Goal: Information Seeking & Learning: Learn about a topic

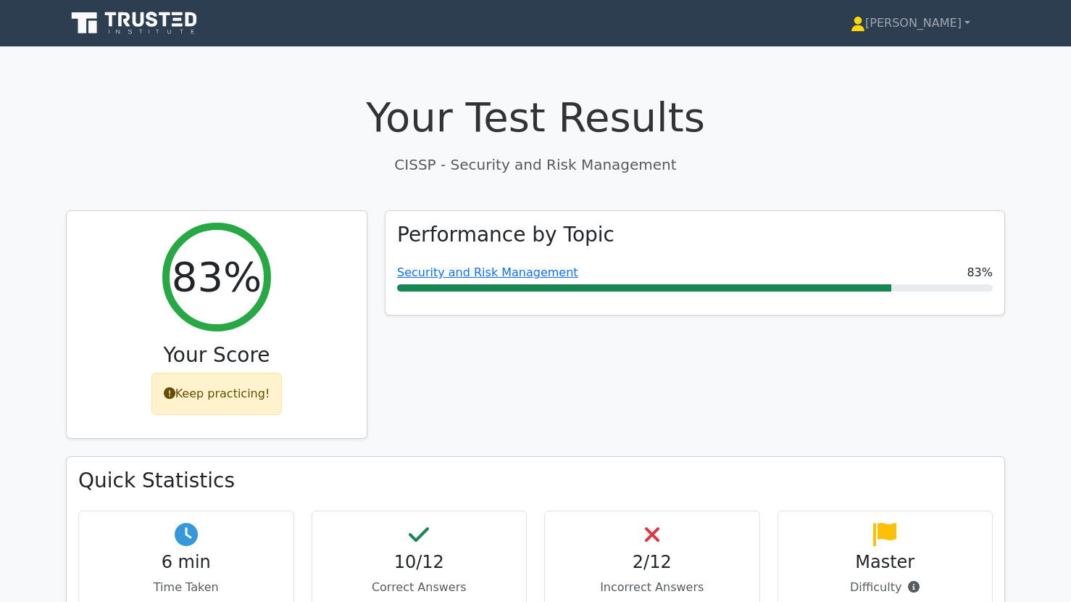
click at [128, 19] on icon at bounding box center [125, 19] width 12 height 14
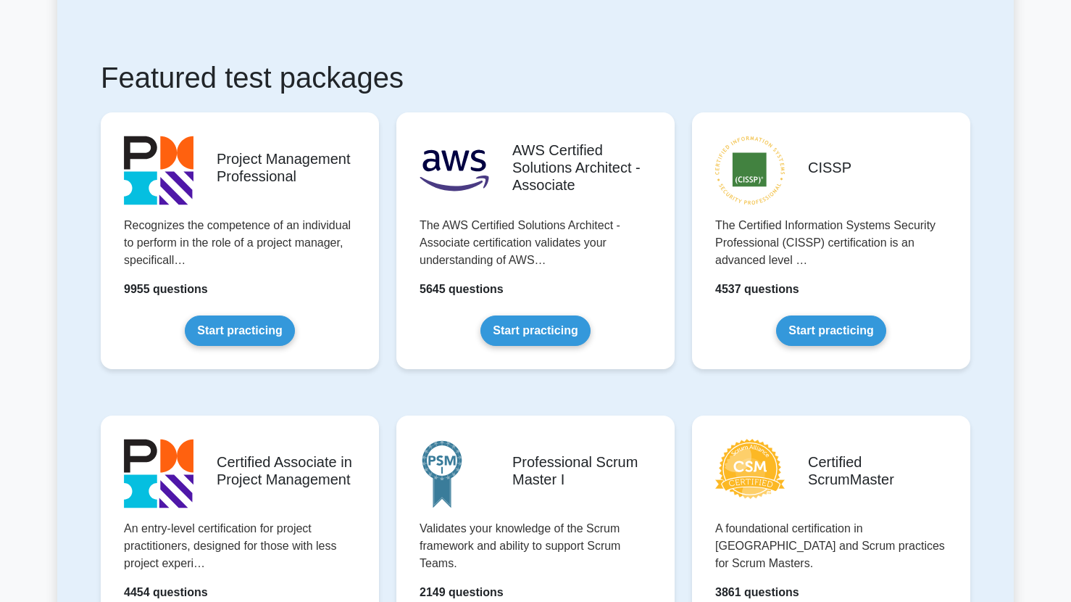
scroll to position [226, 0]
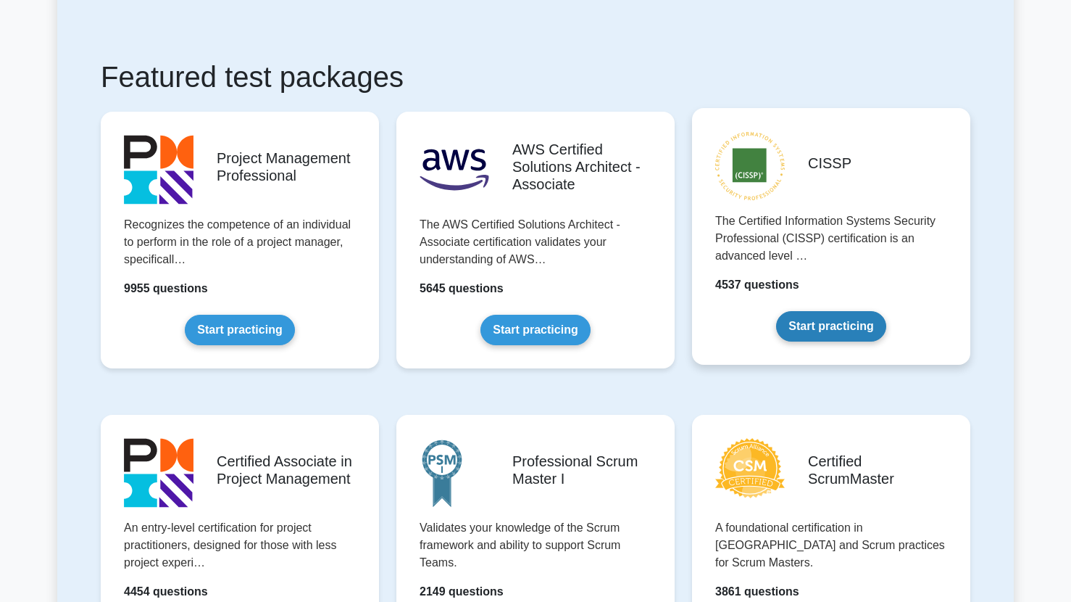
click at [836, 328] on link "Start practicing" at bounding box center [830, 326] width 109 height 30
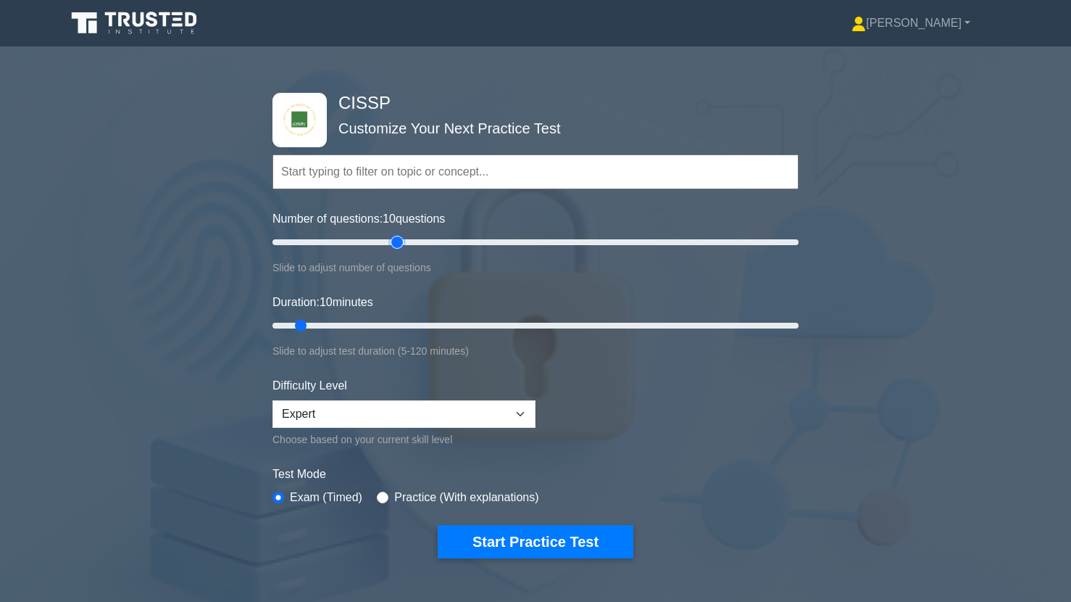
type input "50"
click at [393, 241] on input "Number of questions: 10 questions" at bounding box center [536, 241] width 526 height 17
type input "30"
click at [397, 326] on input "Duration: 30 minutes" at bounding box center [536, 325] width 526 height 17
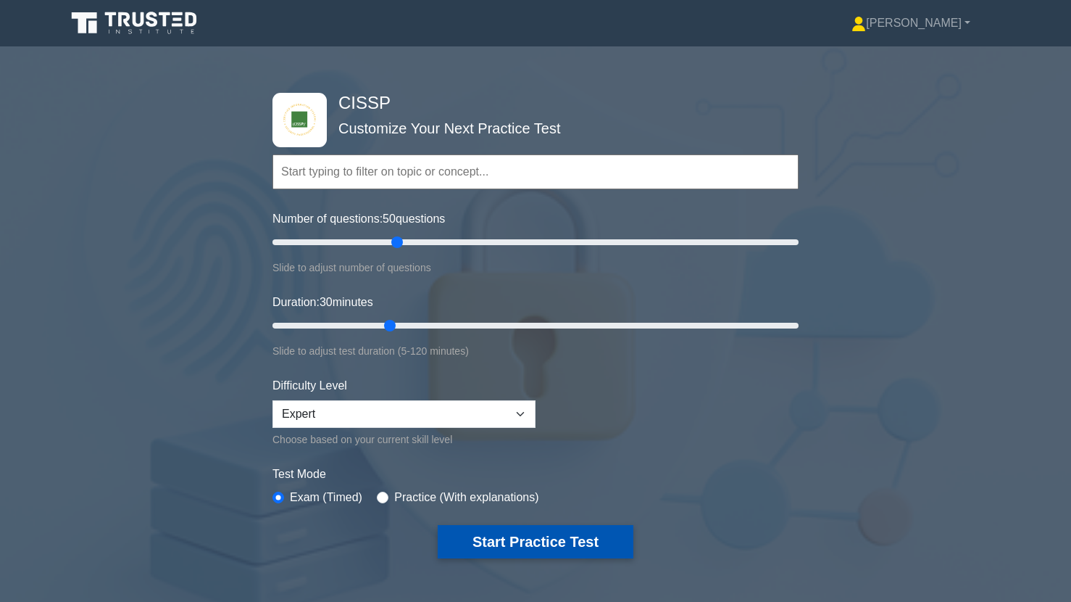
click at [522, 547] on button "Start Practice Test" at bounding box center [536, 541] width 196 height 33
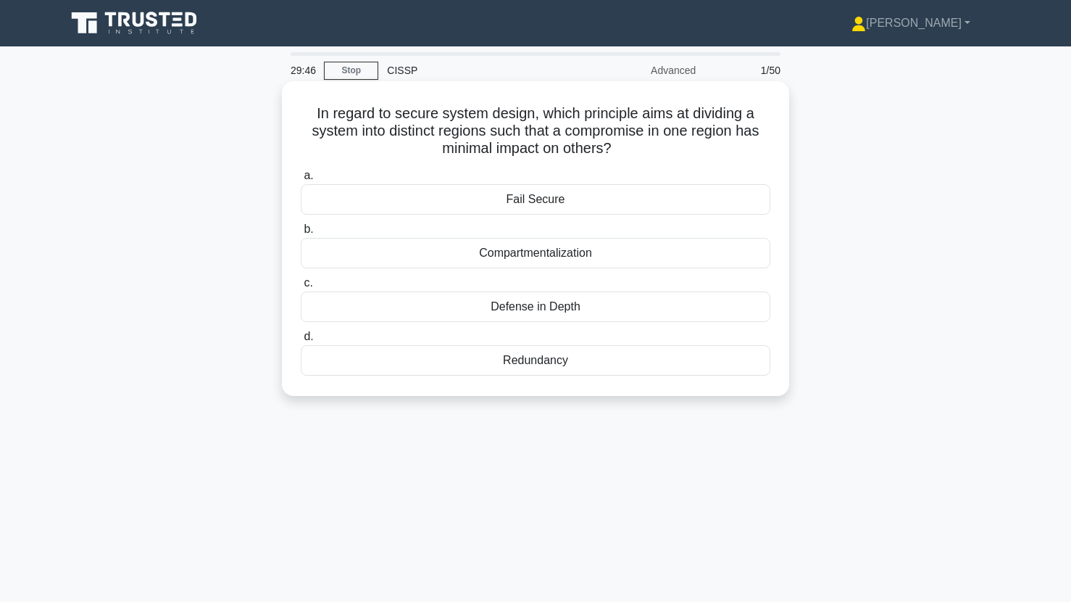
click at [568, 254] on div "Compartmentalization" at bounding box center [536, 253] width 470 height 30
click at [301, 234] on input "b. Compartmentalization" at bounding box center [301, 229] width 0 height 9
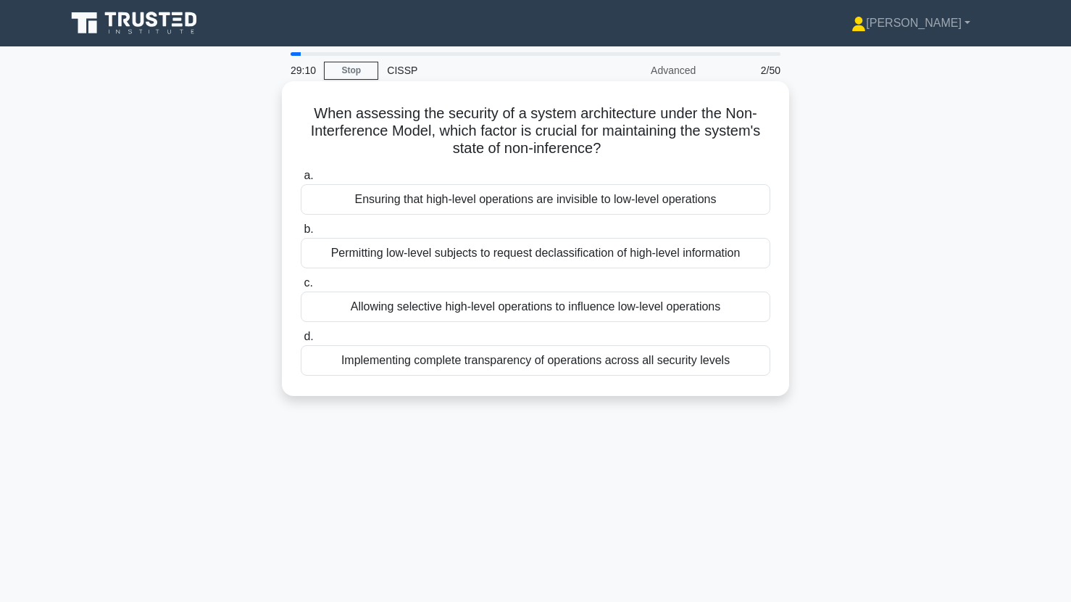
click at [430, 316] on div "Allowing selective high-level operations to influence low-level operations" at bounding box center [536, 306] width 470 height 30
click at [301, 288] on input "c. Allowing selective high-level operations to influence low-level operations" at bounding box center [301, 282] width 0 height 9
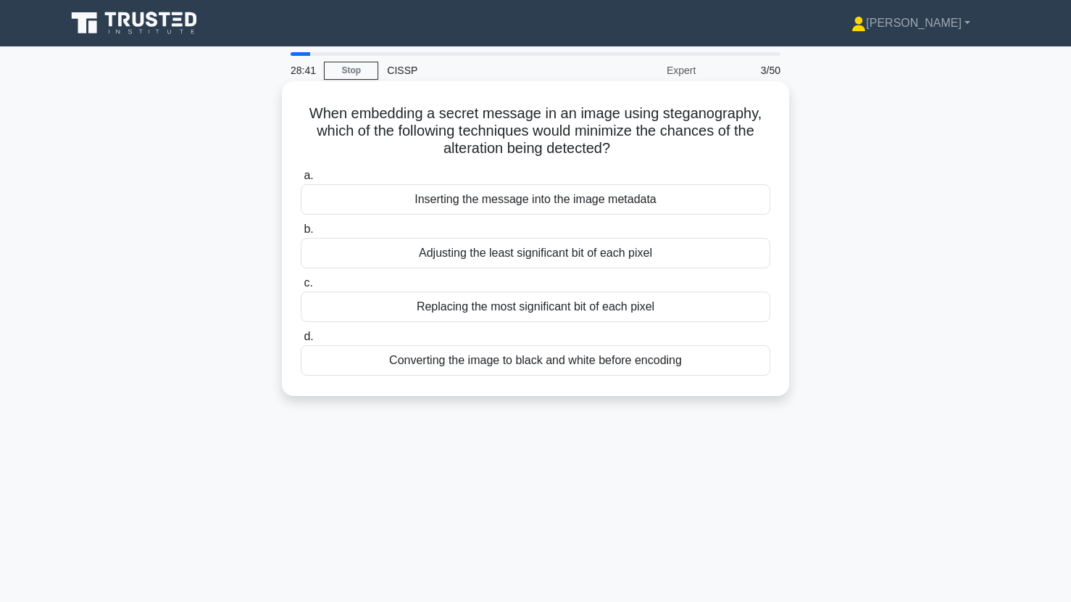
click at [526, 252] on div "Adjusting the least significant bit of each pixel" at bounding box center [536, 253] width 470 height 30
click at [301, 234] on input "b. Adjusting the least significant bit of each pixel" at bounding box center [301, 229] width 0 height 9
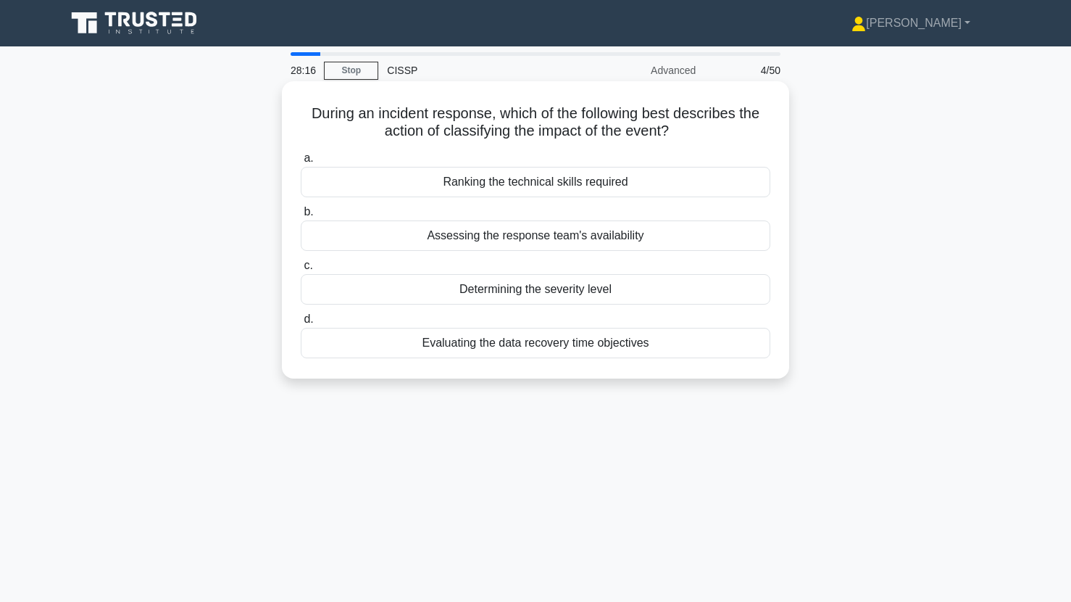
click at [527, 291] on div "Determining the severity level" at bounding box center [536, 289] width 470 height 30
click at [301, 270] on input "c. Determining the severity level" at bounding box center [301, 265] width 0 height 9
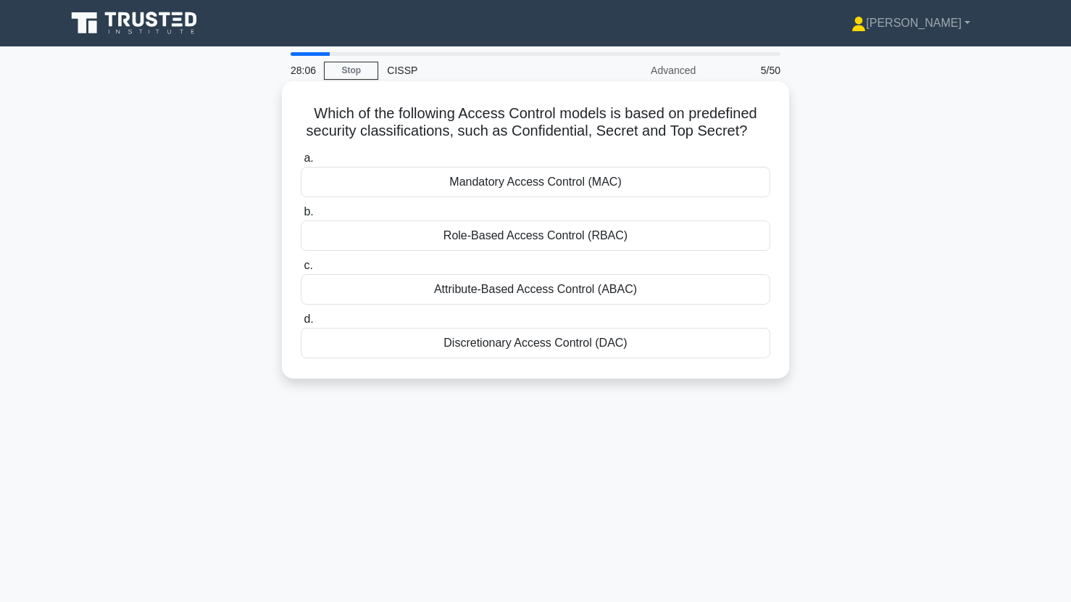
click at [545, 186] on div "Mandatory Access Control (MAC)" at bounding box center [536, 182] width 470 height 30
click at [301, 163] on input "a. Mandatory Access Control (MAC)" at bounding box center [301, 158] width 0 height 9
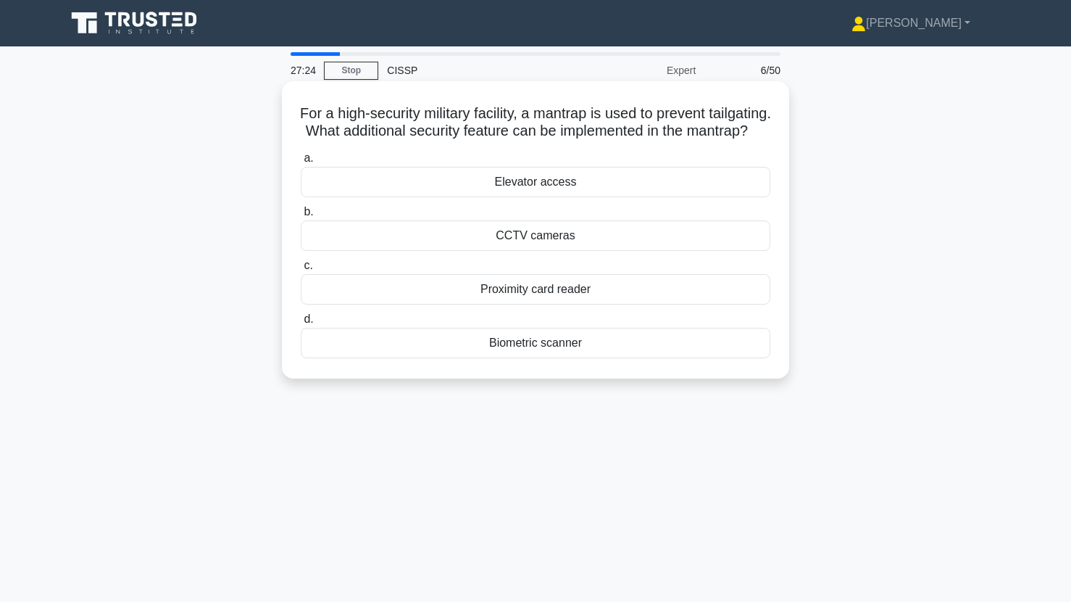
click at [518, 358] on div "Biometric scanner" at bounding box center [536, 343] width 470 height 30
click at [301, 324] on input "d. Biometric scanner" at bounding box center [301, 319] width 0 height 9
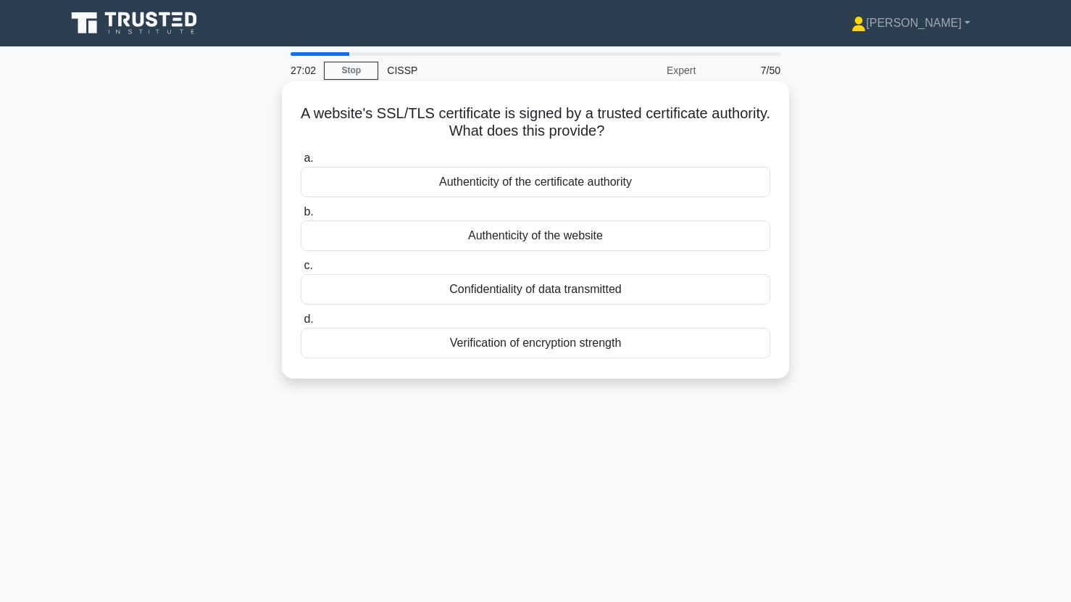
click at [426, 246] on div "Authenticity of the website" at bounding box center [536, 235] width 470 height 30
click at [301, 217] on input "b. Authenticity of the website" at bounding box center [301, 211] width 0 height 9
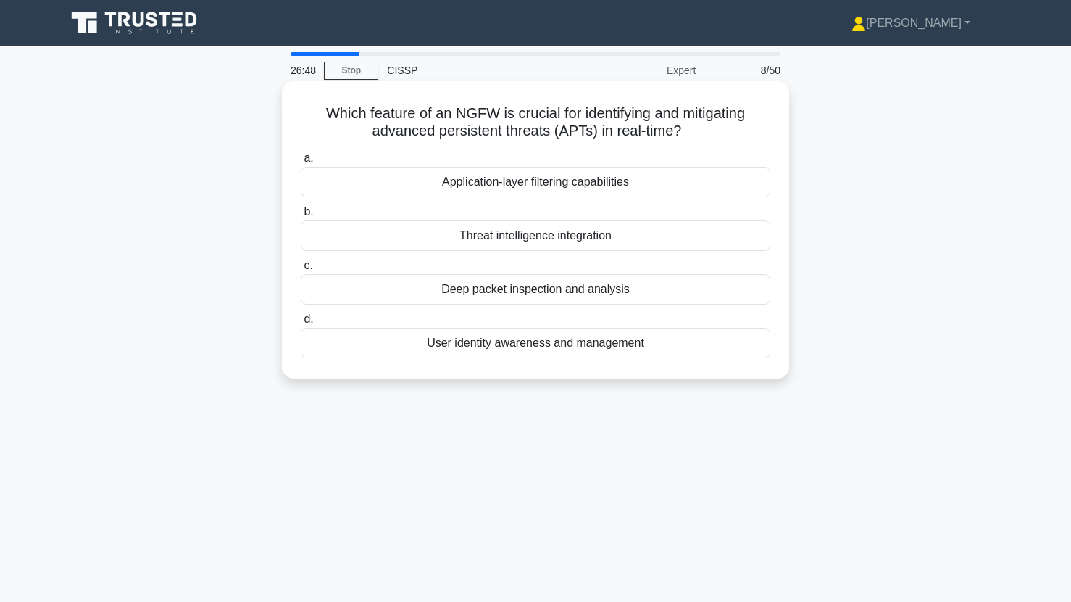
click at [423, 292] on div "Deep packet inspection and analysis" at bounding box center [536, 289] width 470 height 30
click at [301, 270] on input "c. Deep packet inspection and analysis" at bounding box center [301, 265] width 0 height 9
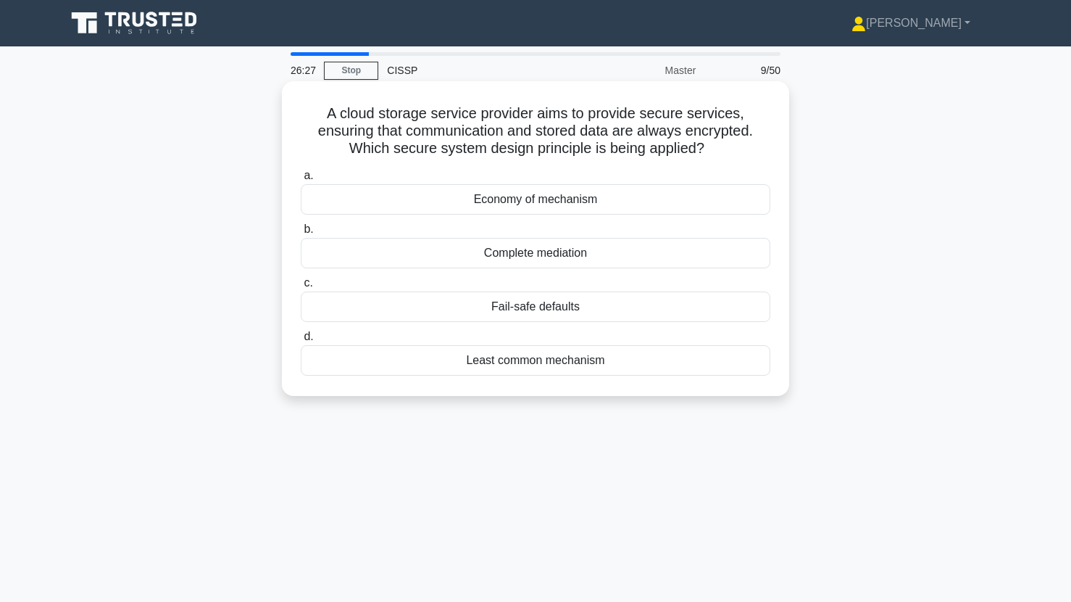
click at [502, 203] on div "Economy of mechanism" at bounding box center [536, 199] width 470 height 30
click at [301, 181] on input "a. Economy of mechanism" at bounding box center [301, 175] width 0 height 9
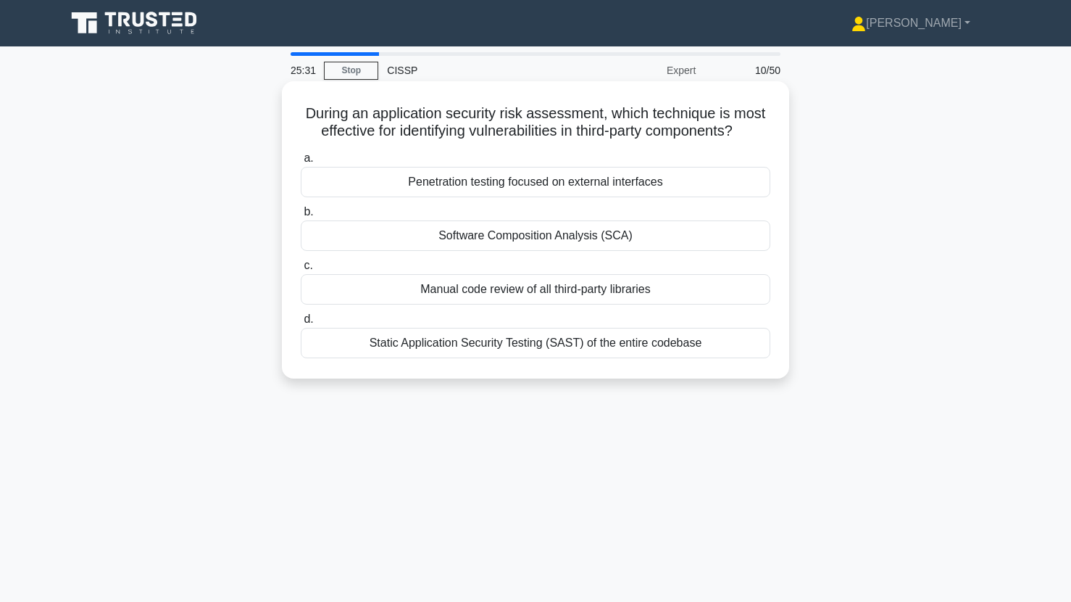
click at [481, 189] on div "Penetration testing focused on external interfaces" at bounding box center [536, 182] width 470 height 30
click at [301, 163] on input "a. Penetration testing focused on external interfaces" at bounding box center [301, 158] width 0 height 9
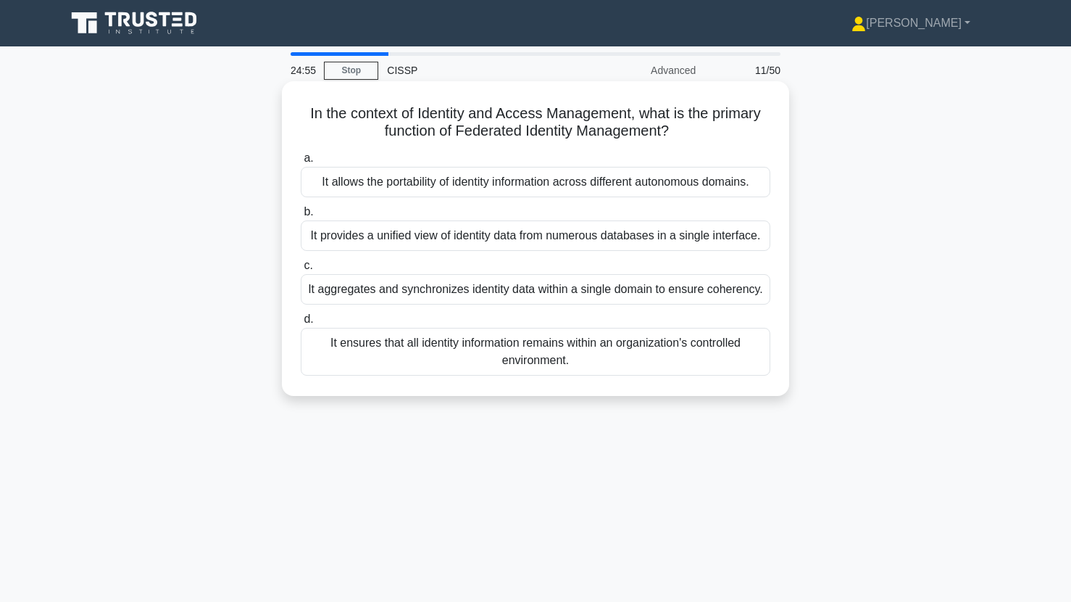
click at [452, 188] on div "It allows the portability of identity information across different autonomous d…" at bounding box center [536, 182] width 470 height 30
click at [301, 163] on input "a. It allows the portability of identity information across different autonomou…" at bounding box center [301, 158] width 0 height 9
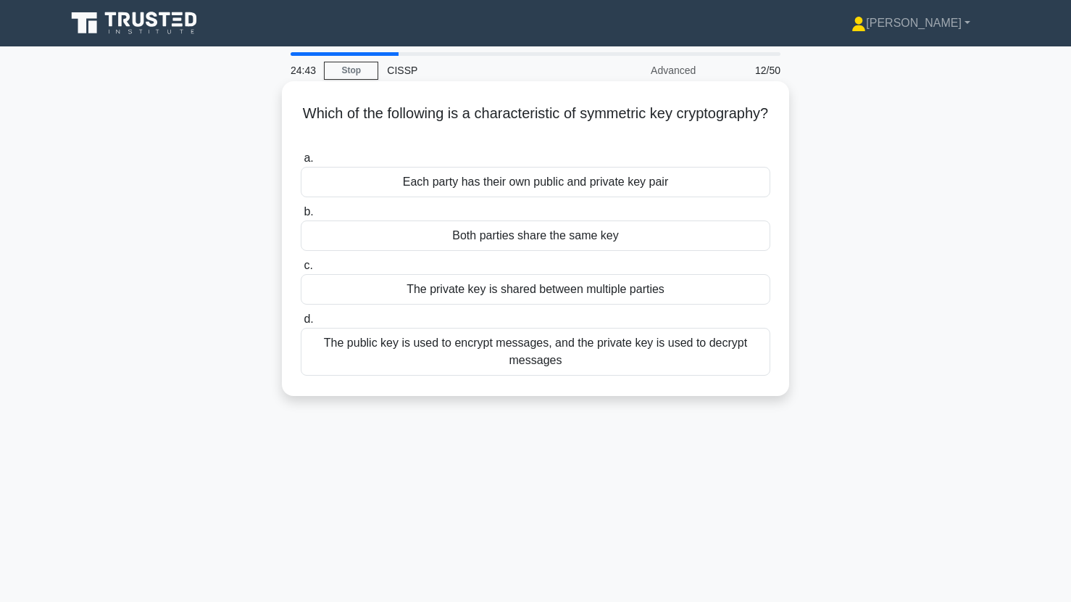
click at [458, 233] on div "Both parties share the same key" at bounding box center [536, 235] width 470 height 30
click at [301, 217] on input "b. Both parties share the same key" at bounding box center [301, 211] width 0 height 9
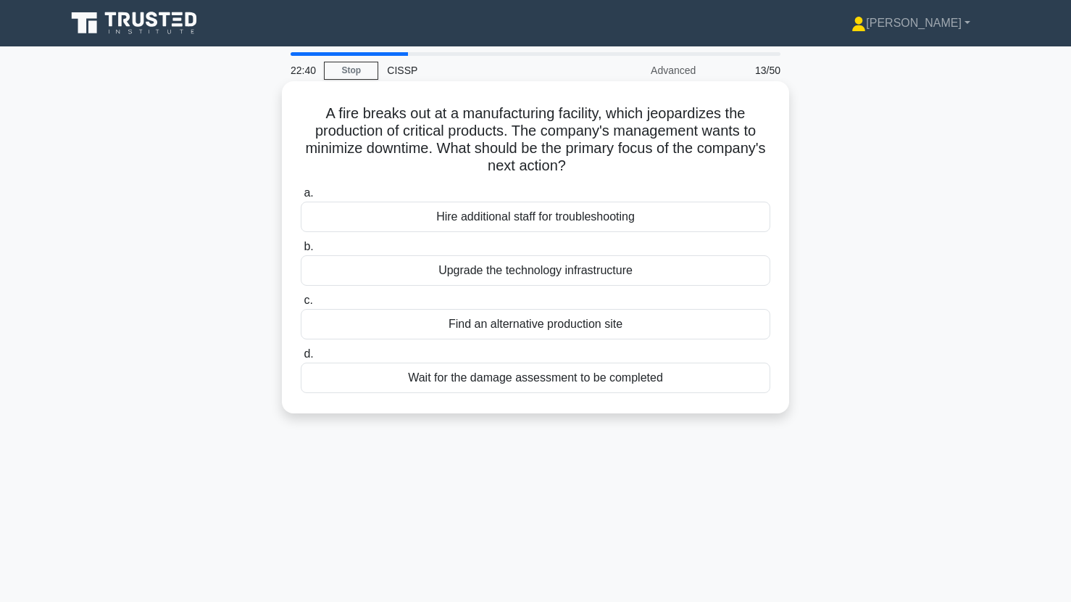
click at [354, 380] on div "Wait for the damage assessment to be completed" at bounding box center [536, 377] width 470 height 30
click at [301, 359] on input "d. Wait for the damage assessment to be completed" at bounding box center [301, 353] width 0 height 9
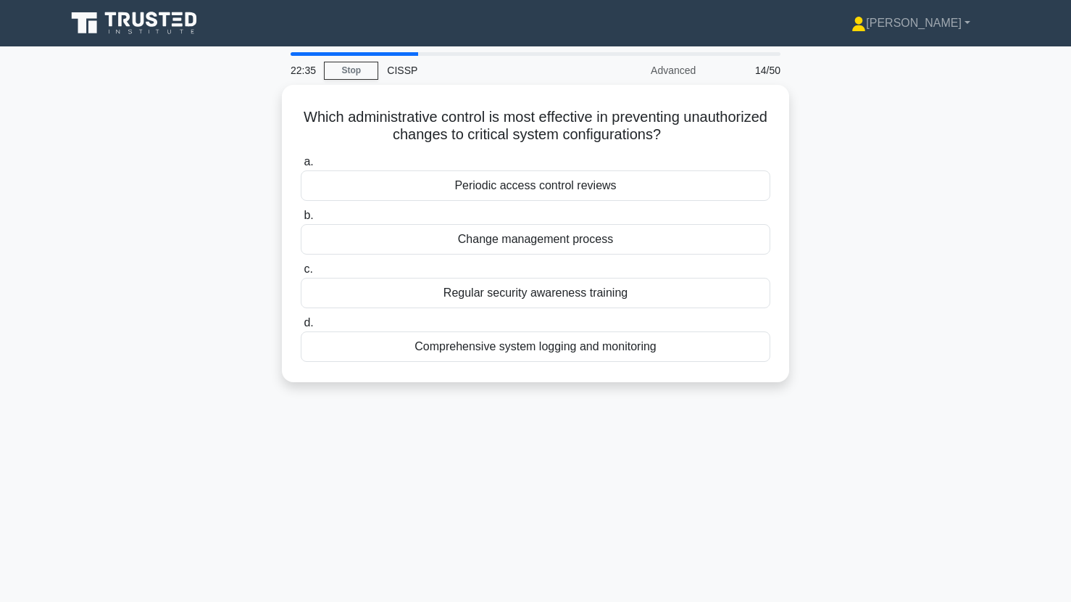
click at [224, 399] on div "Which administrative control is most effective in preventing unauthorized chang…" at bounding box center [535, 242] width 957 height 315
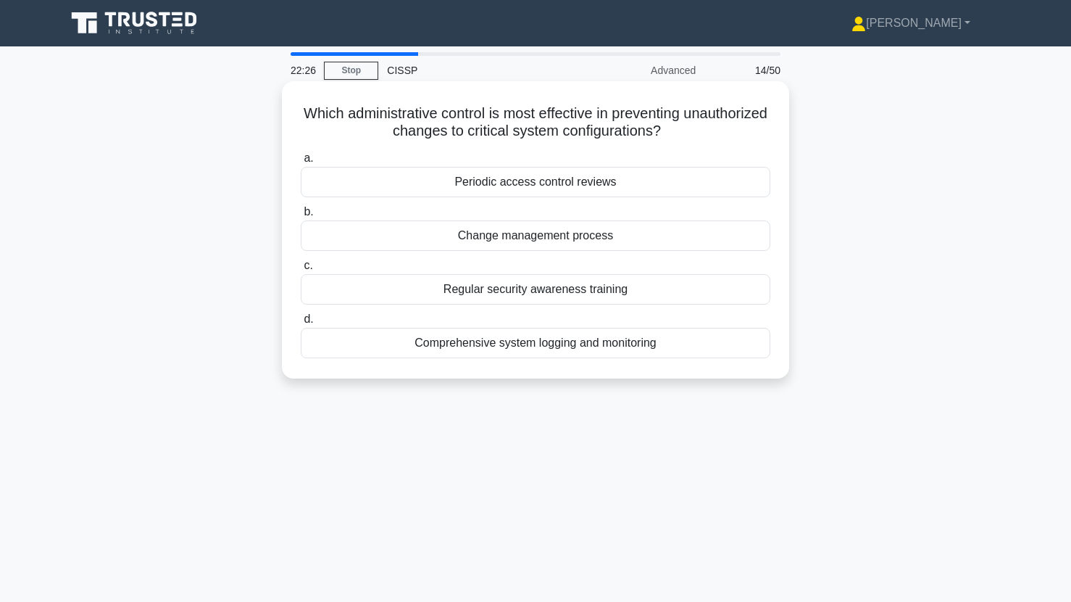
click at [430, 239] on div "Change management process" at bounding box center [536, 235] width 470 height 30
click at [301, 217] on input "b. Change management process" at bounding box center [301, 211] width 0 height 9
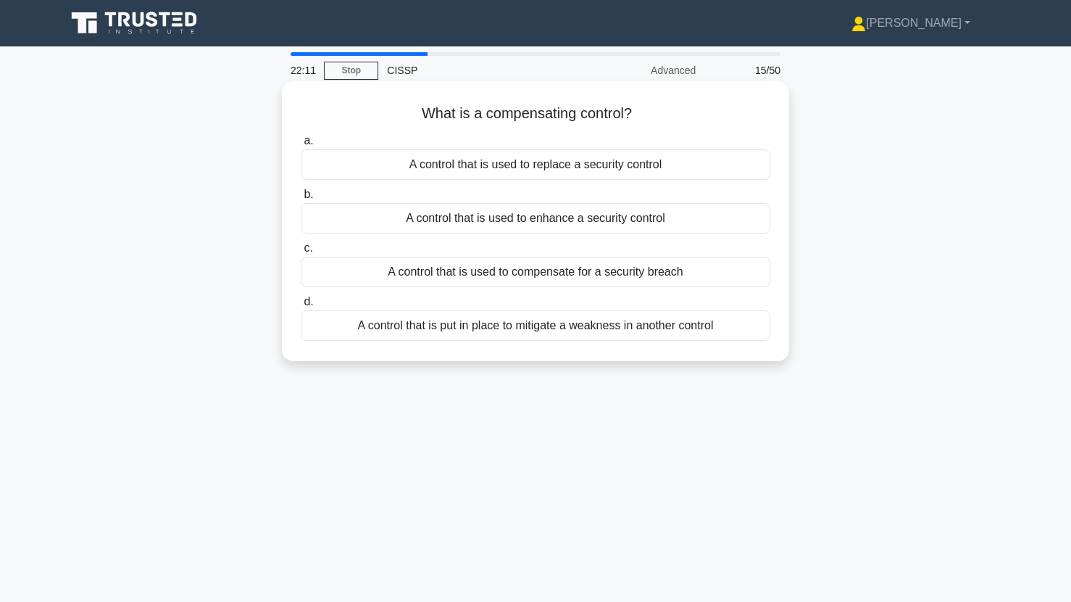
click at [431, 223] on div "A control that is used to enhance a security control" at bounding box center [536, 218] width 470 height 30
click at [301, 199] on input "b. A control that is used to enhance a security control" at bounding box center [301, 194] width 0 height 9
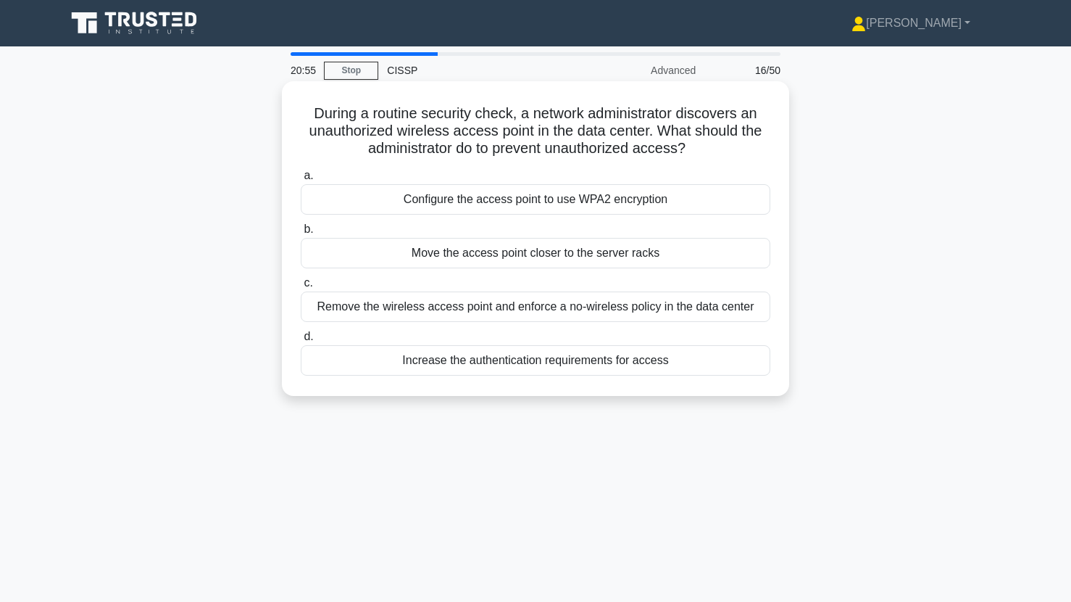
click at [427, 204] on div "Configure the access point to use WPA2 encryption" at bounding box center [536, 199] width 470 height 30
click at [301, 181] on input "a. Configure the access point to use WPA2 encryption" at bounding box center [301, 175] width 0 height 9
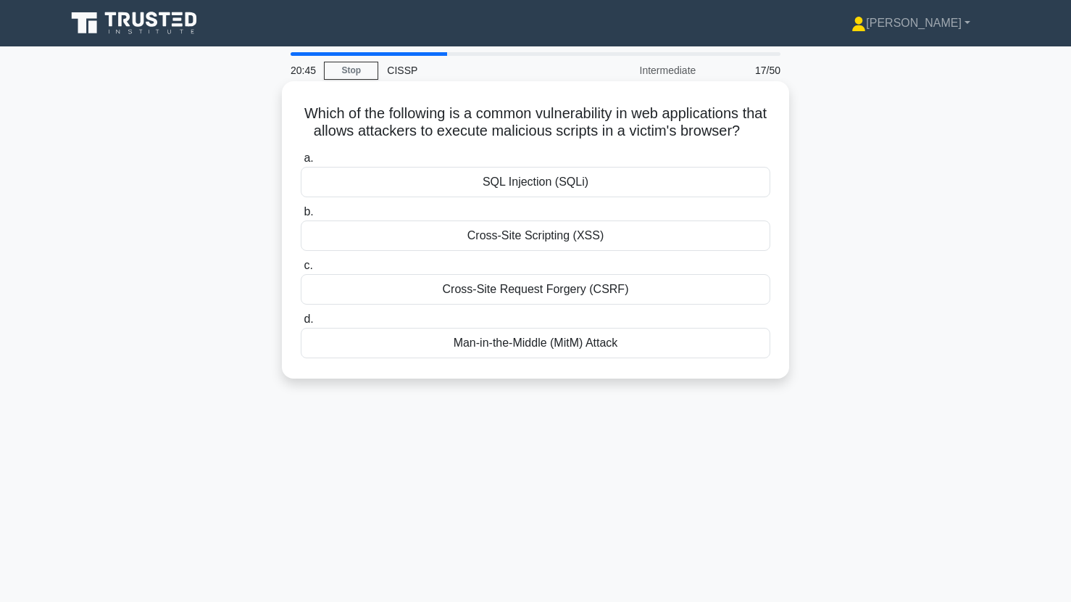
click at [450, 244] on div "Cross-Site Scripting (XSS)" at bounding box center [536, 235] width 470 height 30
click at [301, 217] on input "b. Cross-Site Scripting (XSS)" at bounding box center [301, 211] width 0 height 9
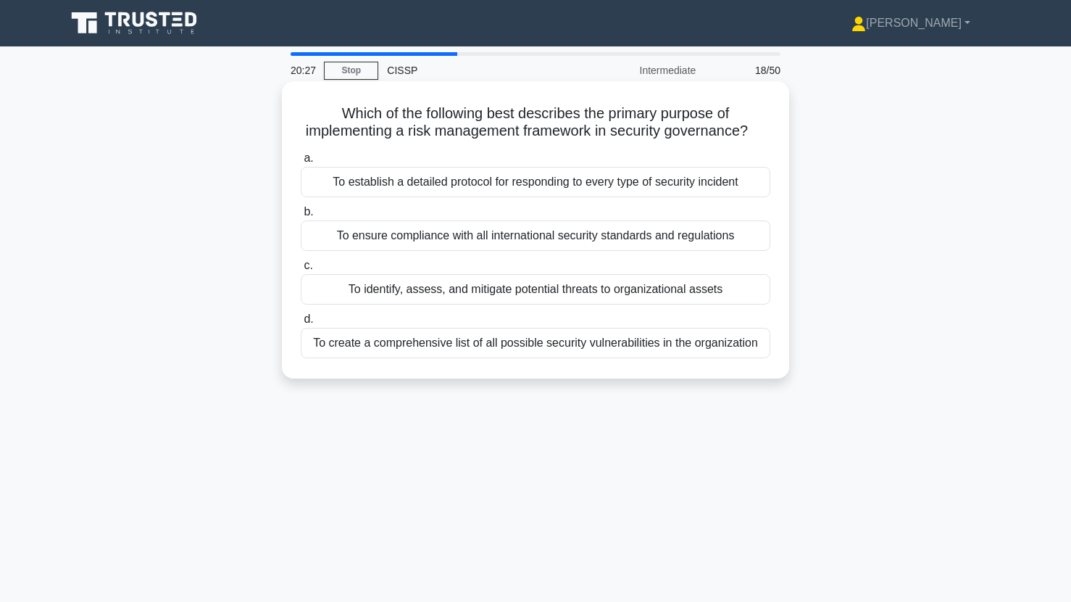
click at [425, 293] on div "To identify, assess, and mitigate potential threats to organizational assets" at bounding box center [536, 289] width 470 height 30
click at [301, 270] on input "c. To identify, assess, and mitigate potential threats to organizational assets" at bounding box center [301, 265] width 0 height 9
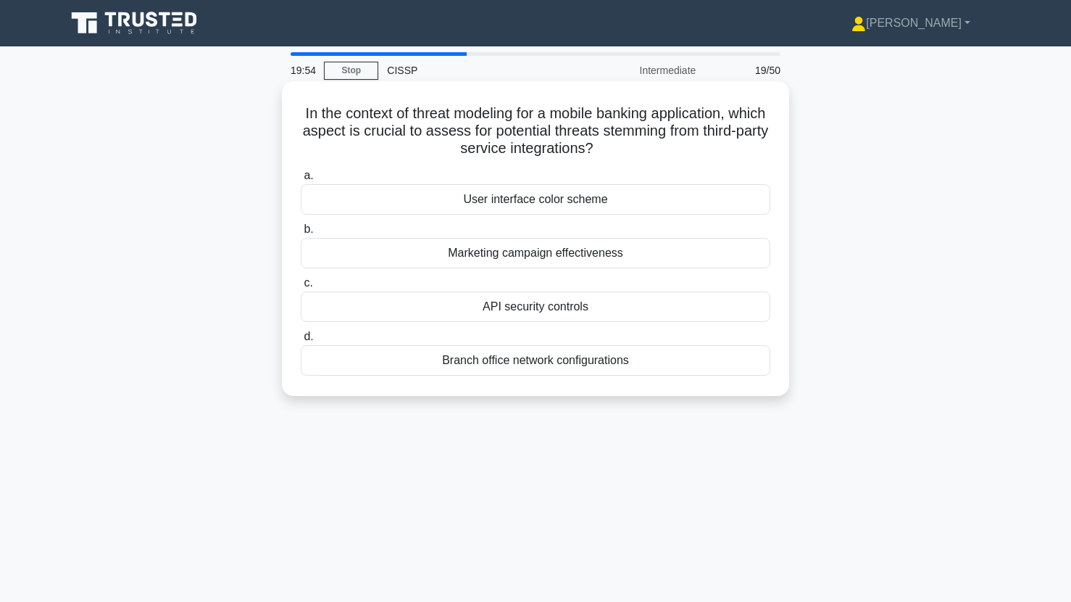
click at [428, 307] on div "API security controls" at bounding box center [536, 306] width 470 height 30
click at [301, 288] on input "c. API security controls" at bounding box center [301, 282] width 0 height 9
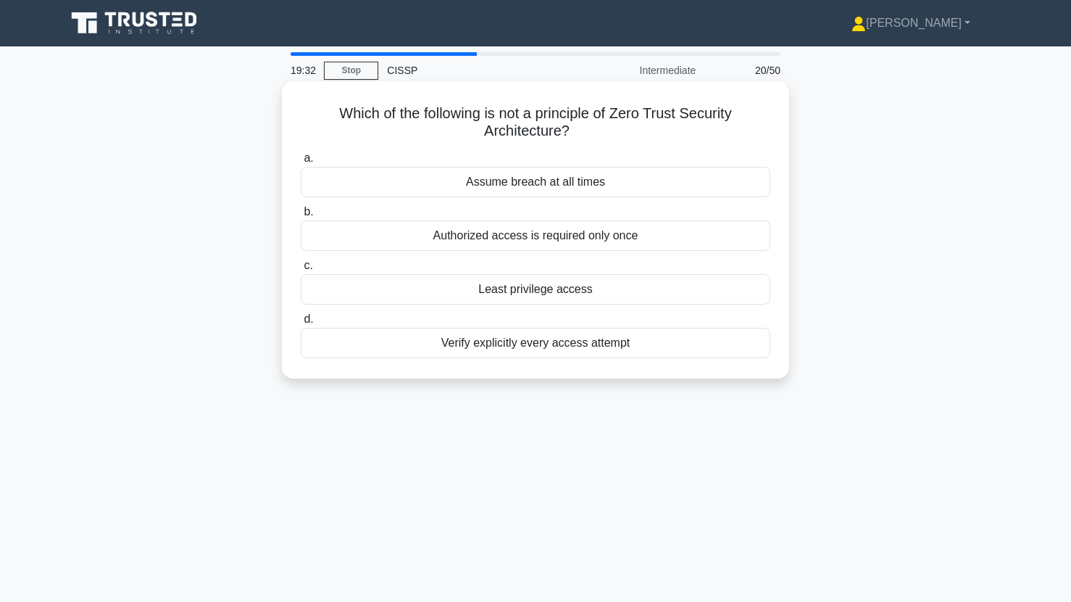
click at [457, 237] on div "Authorized access is required only once" at bounding box center [536, 235] width 470 height 30
click at [301, 217] on input "b. Authorized access is required only once" at bounding box center [301, 211] width 0 height 9
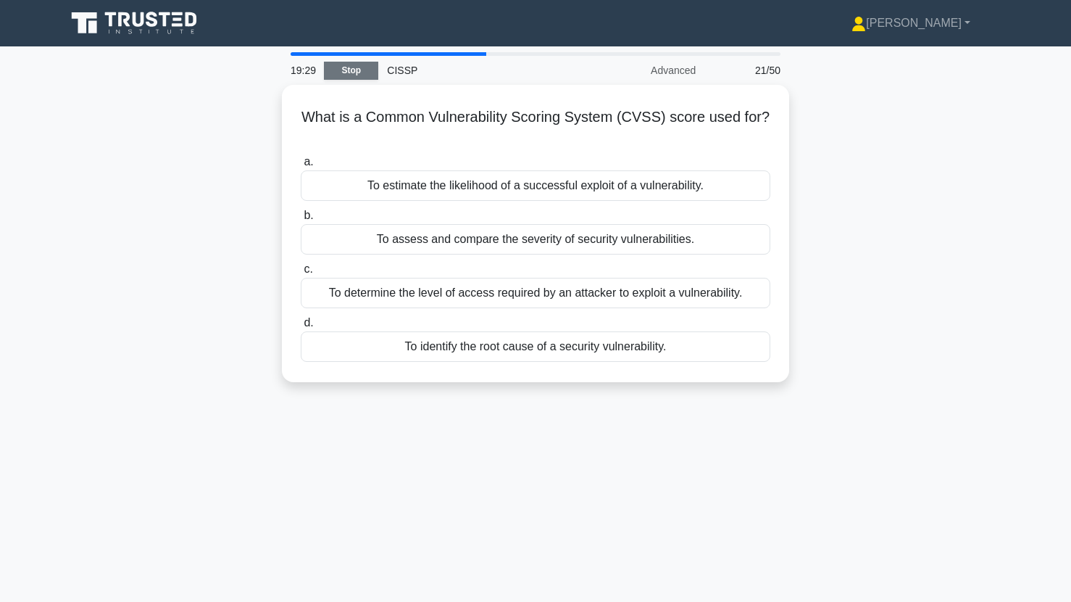
click at [343, 71] on link "Stop" at bounding box center [351, 71] width 54 height 18
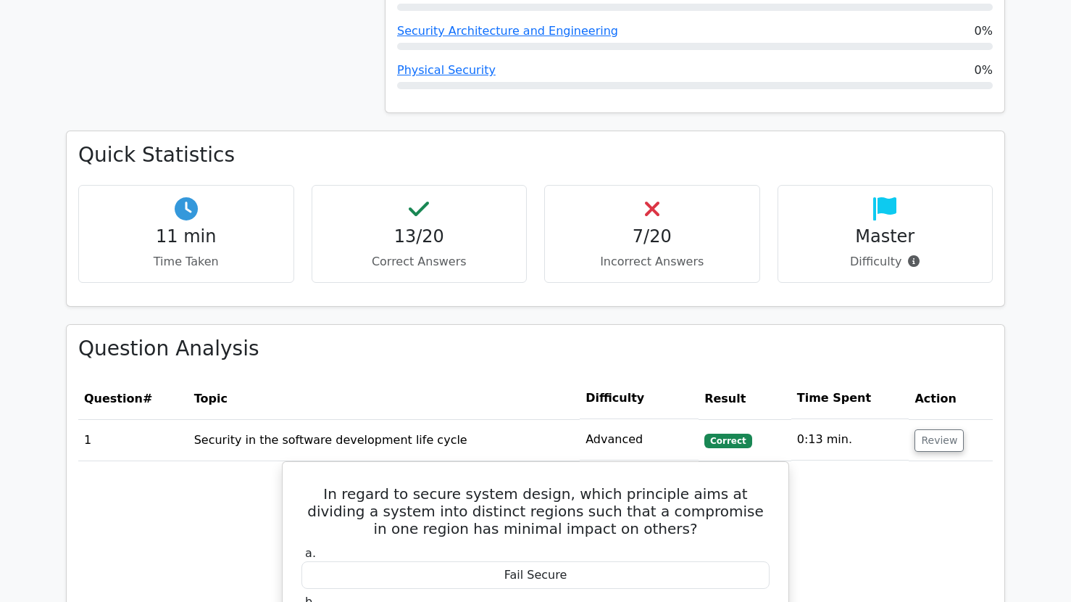
scroll to position [675, 0]
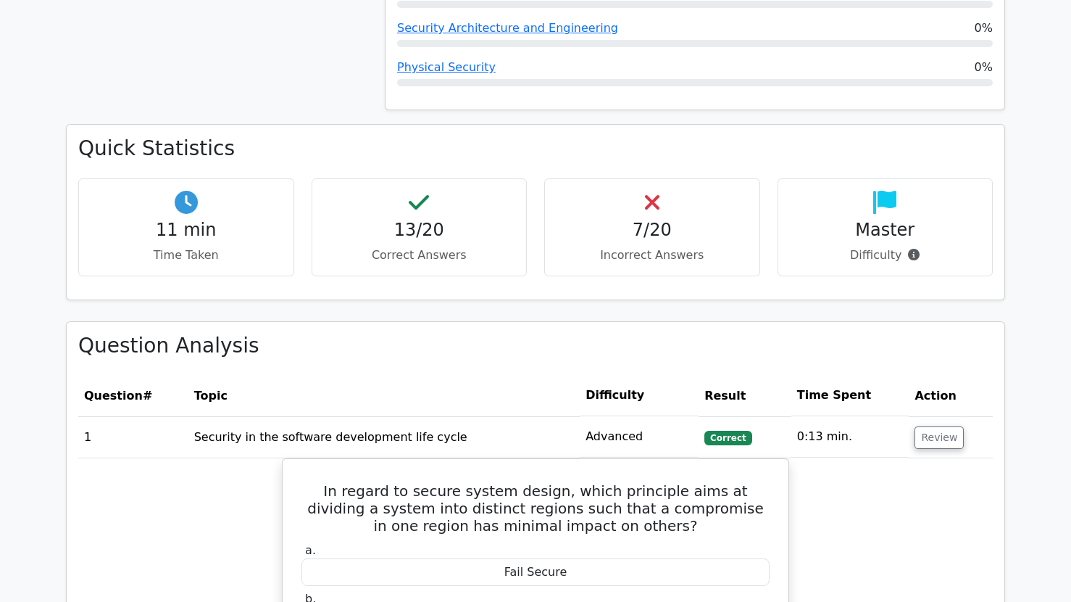
click at [644, 236] on h4 "7/20" at bounding box center [652, 230] width 191 height 21
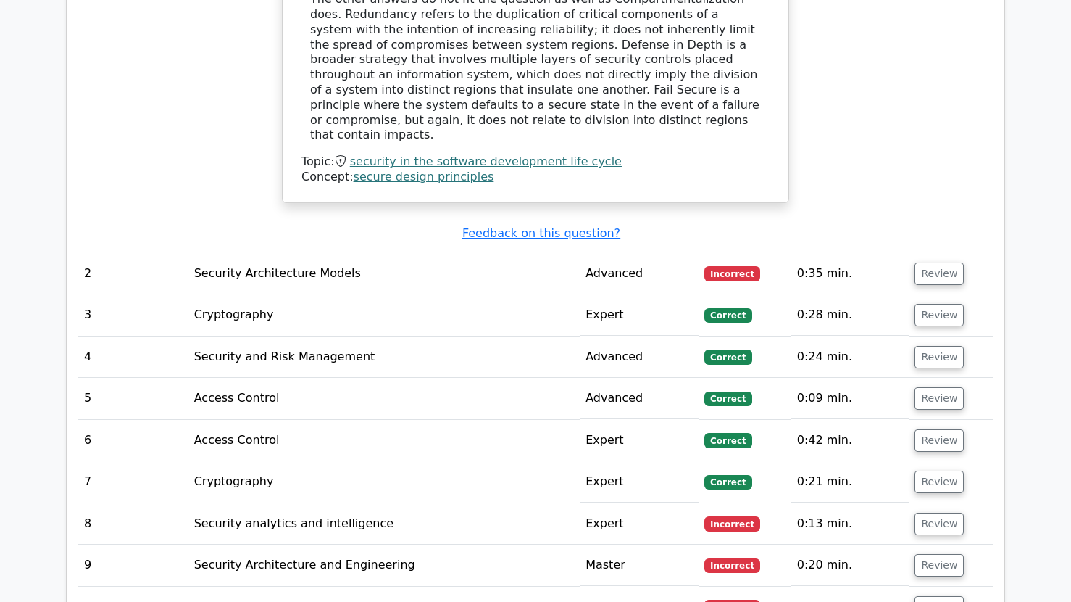
scroll to position [1588, 0]
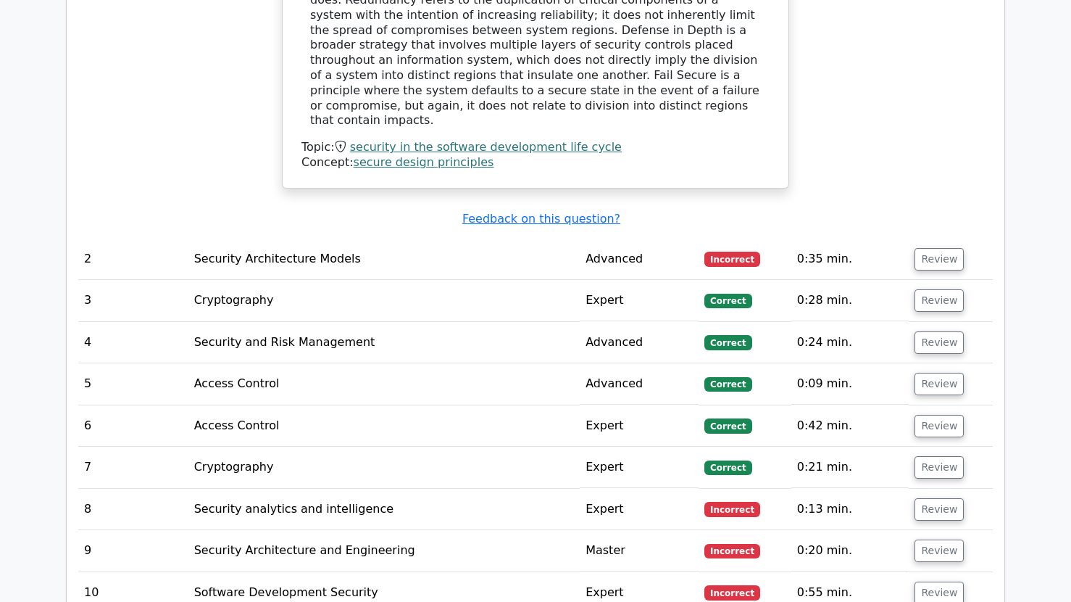
click at [417, 247] on td "Security Architecture Models" at bounding box center [384, 259] width 392 height 41
click at [937, 248] on button "Review" at bounding box center [939, 259] width 49 height 22
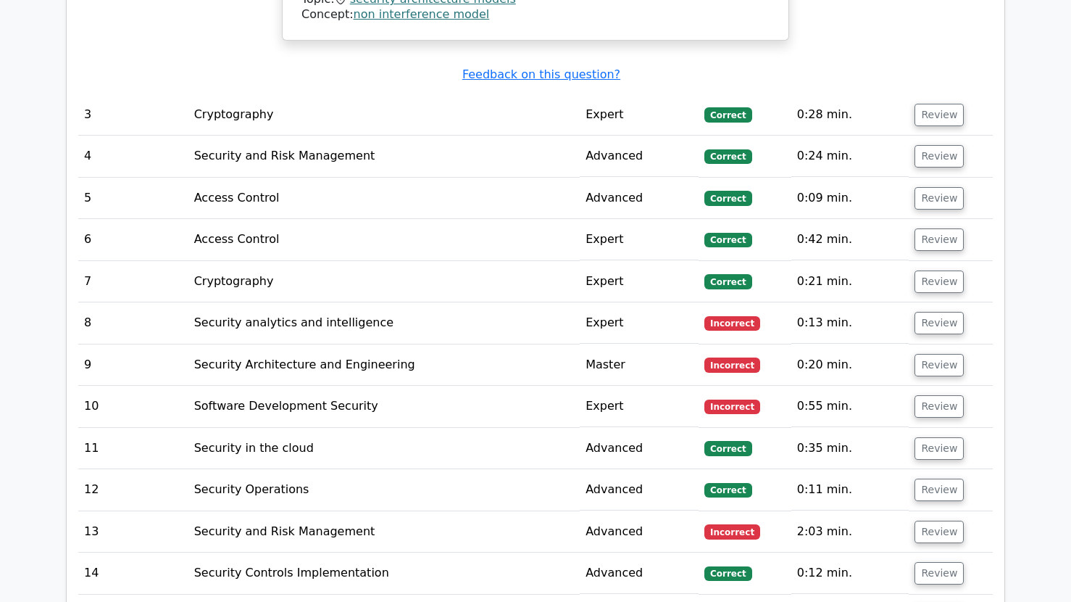
scroll to position [2500, 0]
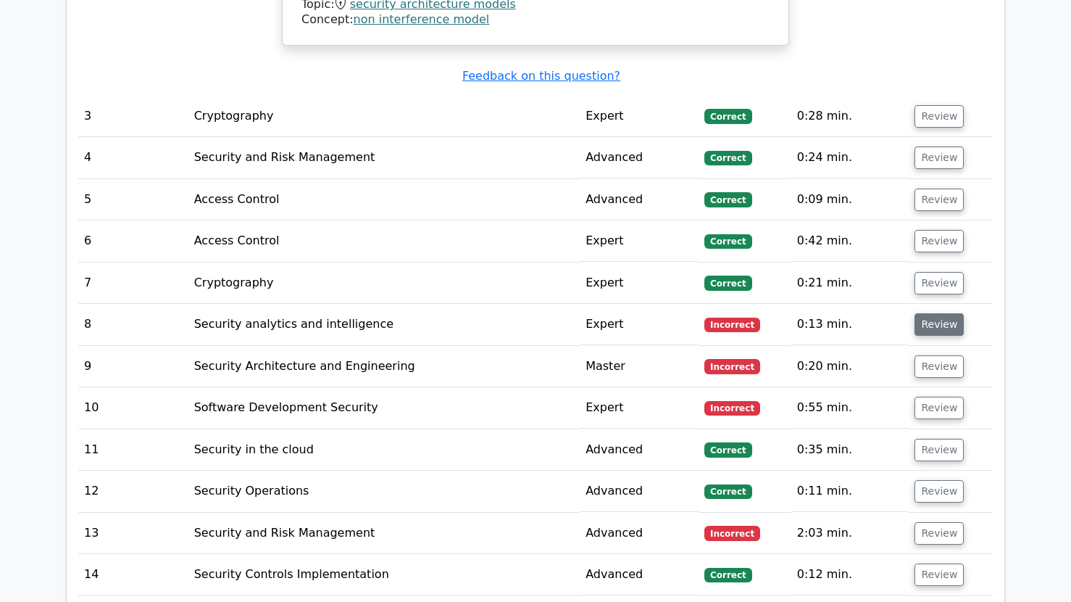
click at [934, 313] on button "Review" at bounding box center [939, 324] width 49 height 22
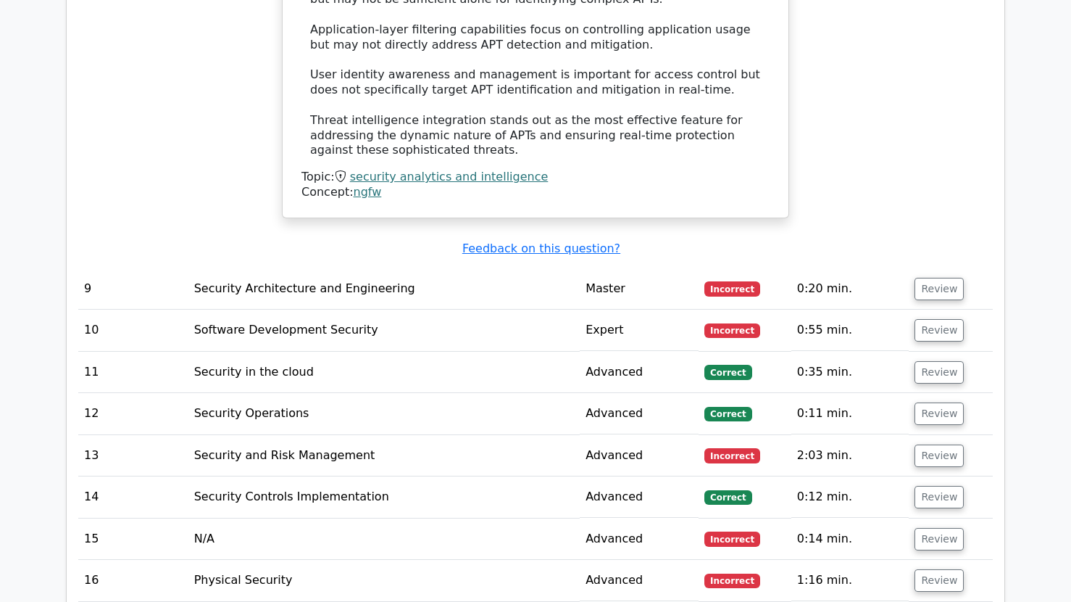
scroll to position [3416, 0]
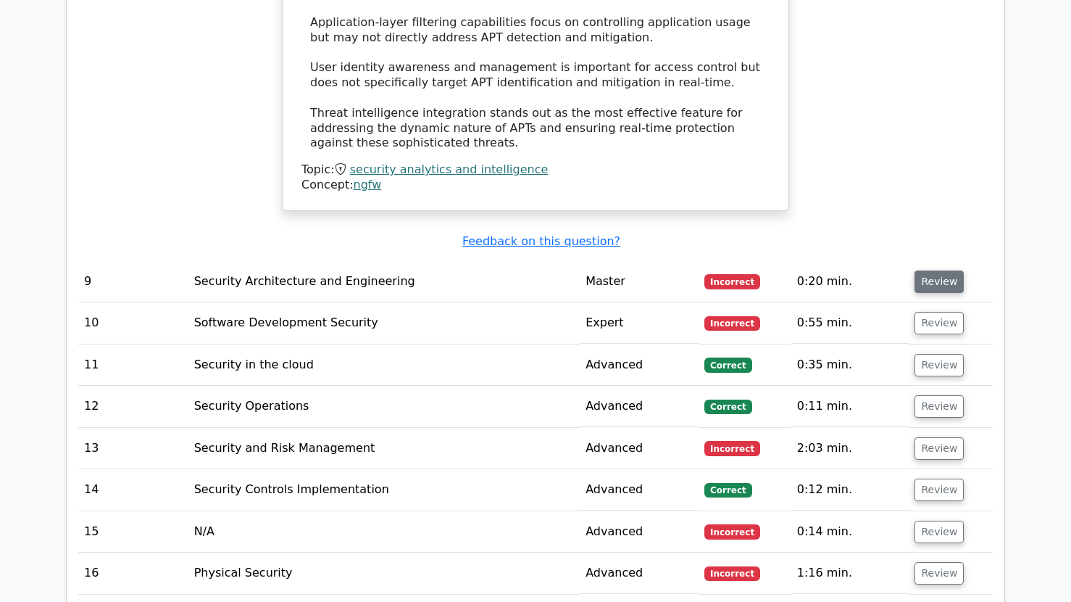
click at [931, 270] on button "Review" at bounding box center [939, 281] width 49 height 22
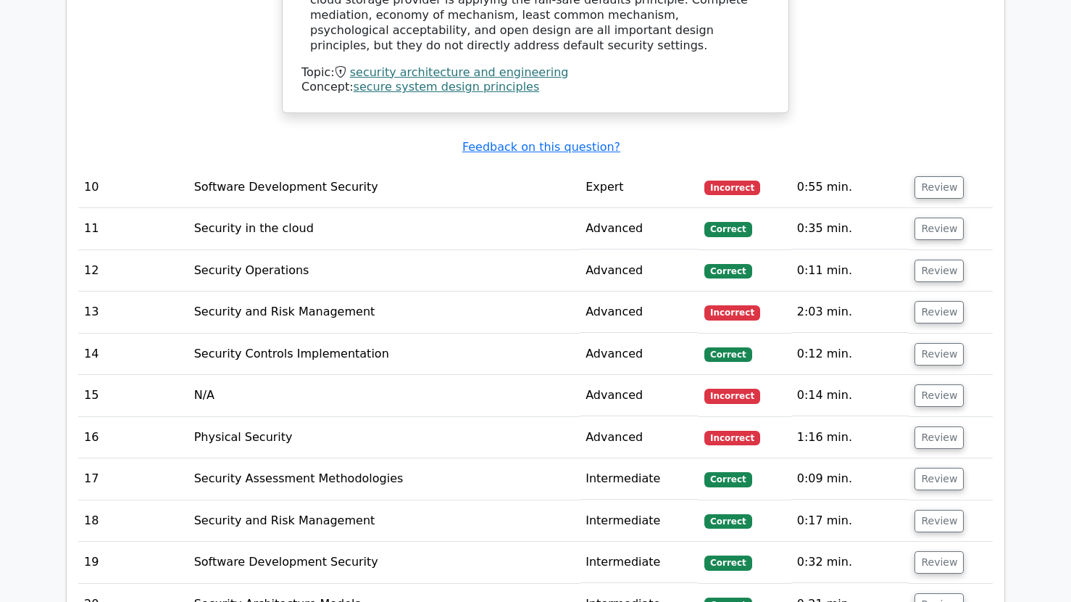
scroll to position [4128, 0]
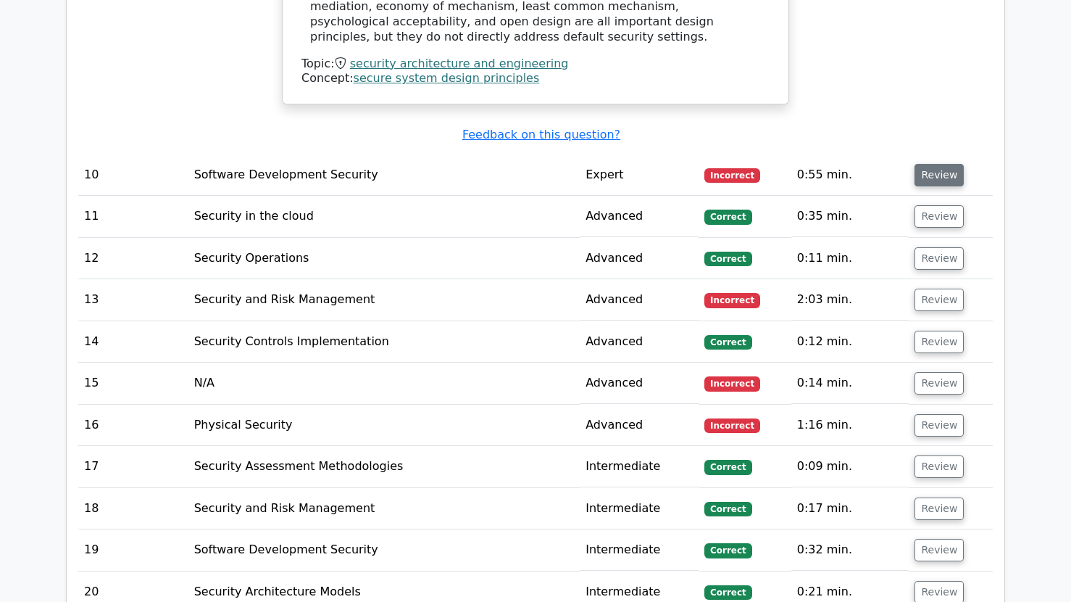
click at [934, 164] on button "Review" at bounding box center [939, 175] width 49 height 22
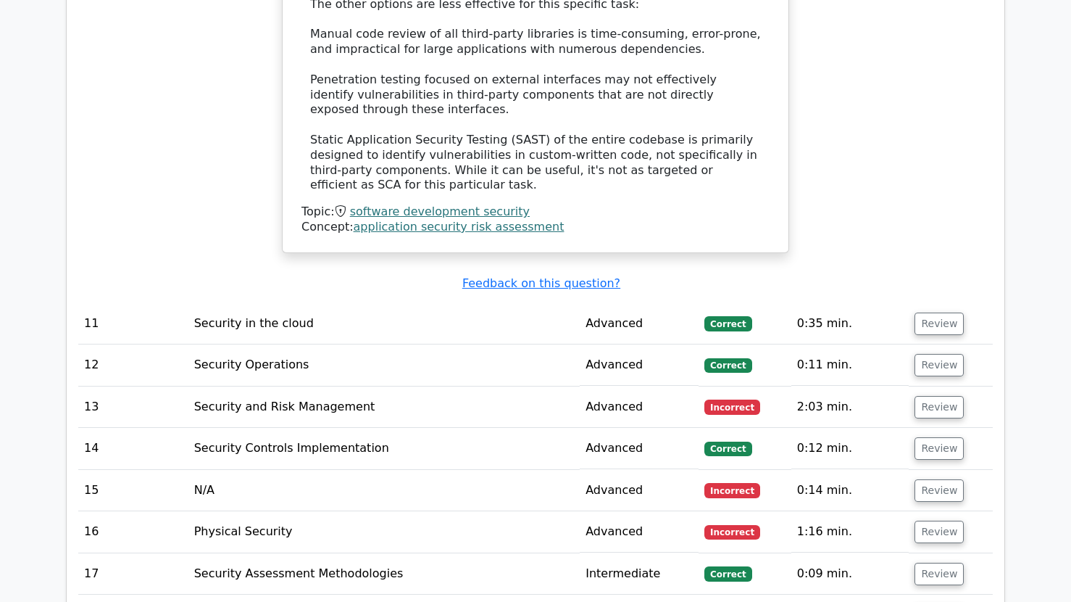
scroll to position [4840, 0]
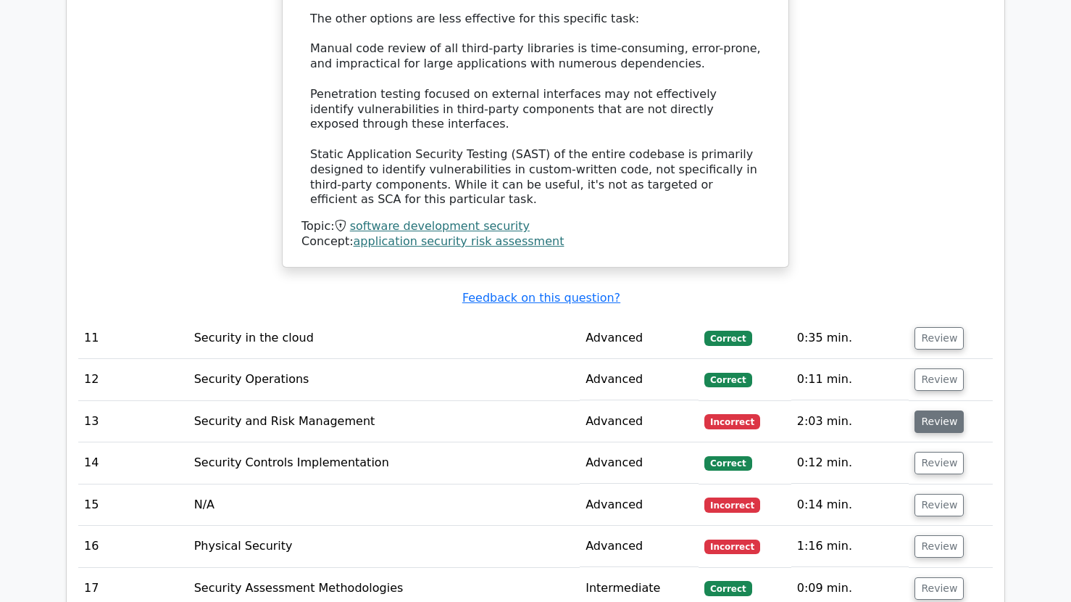
click at [944, 410] on button "Review" at bounding box center [939, 421] width 49 height 22
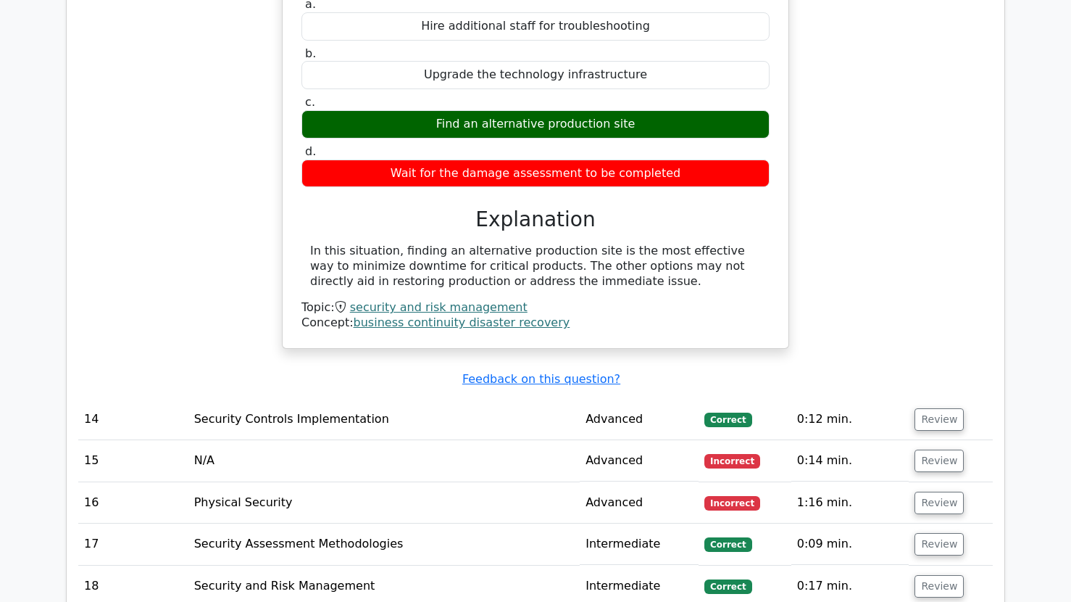
scroll to position [5389, 0]
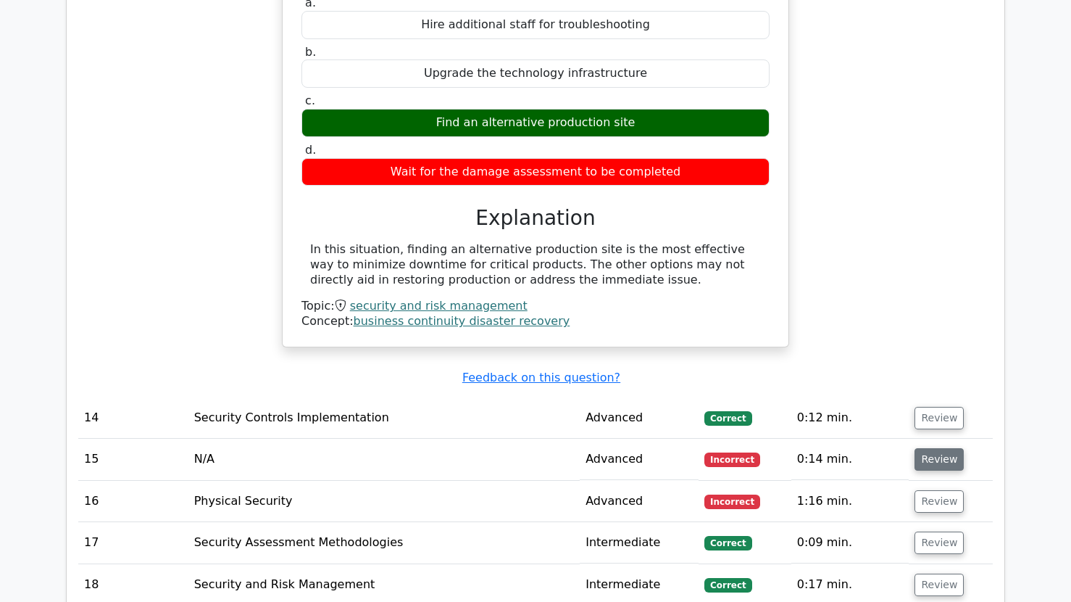
click at [945, 448] on button "Review" at bounding box center [939, 459] width 49 height 22
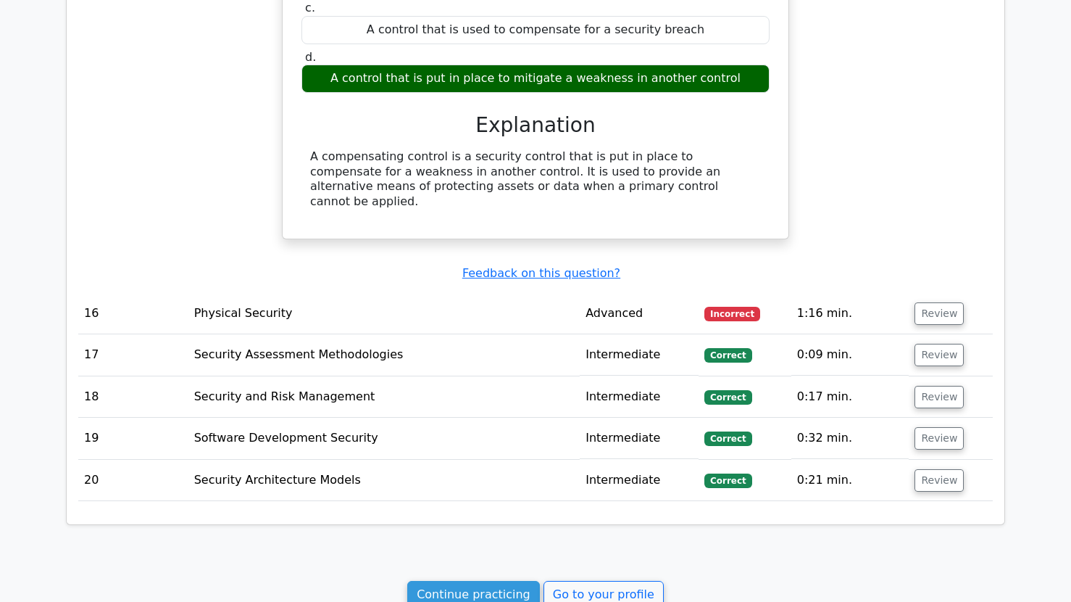
scroll to position [5945, 0]
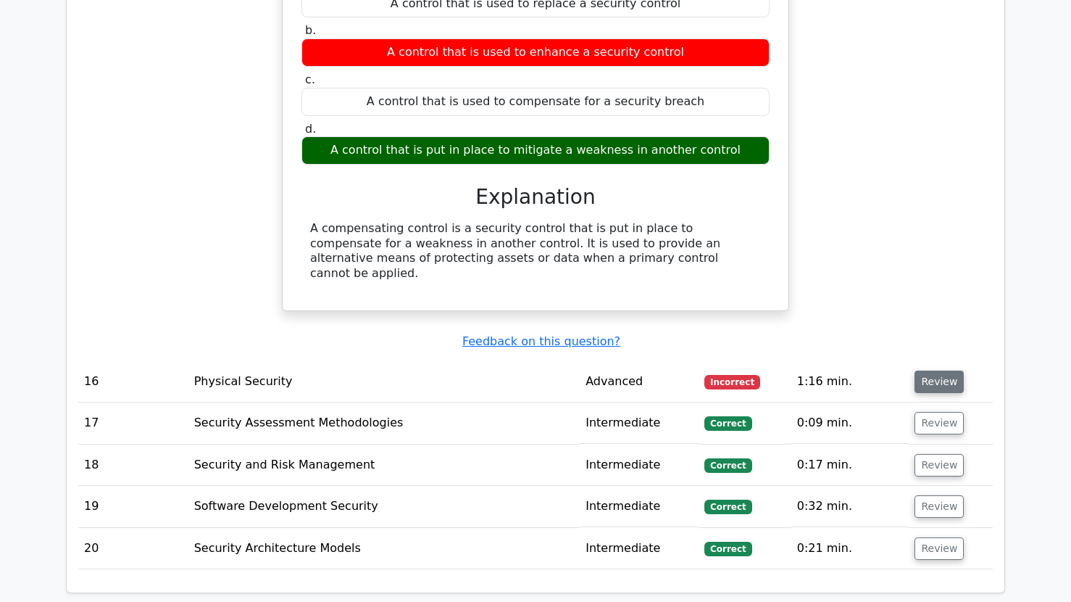
click at [930, 370] on button "Review" at bounding box center [939, 381] width 49 height 22
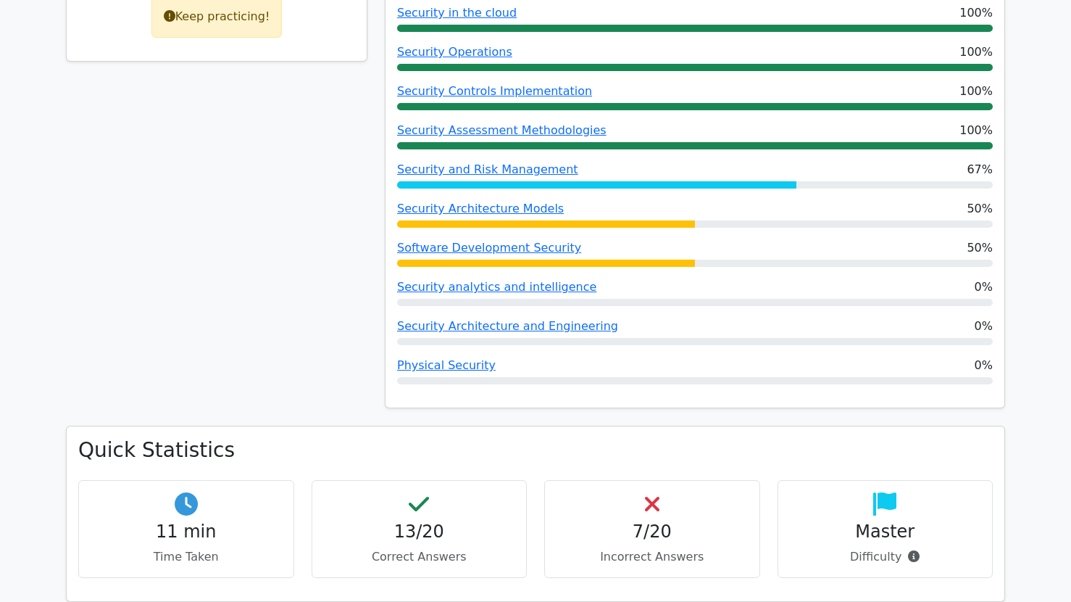
scroll to position [0, 0]
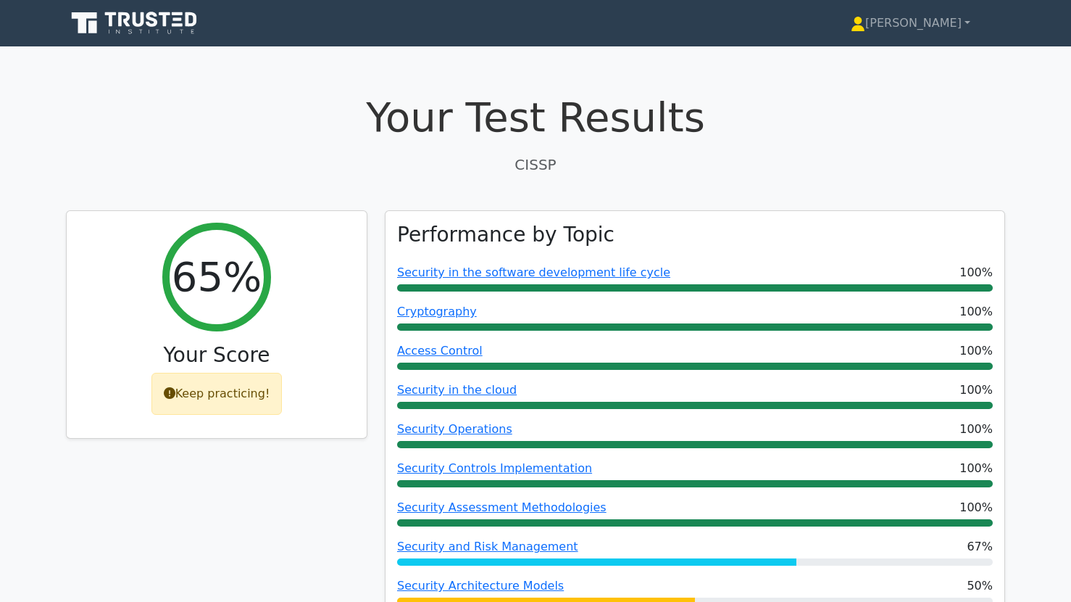
click at [113, 19] on icon at bounding box center [135, 23] width 139 height 28
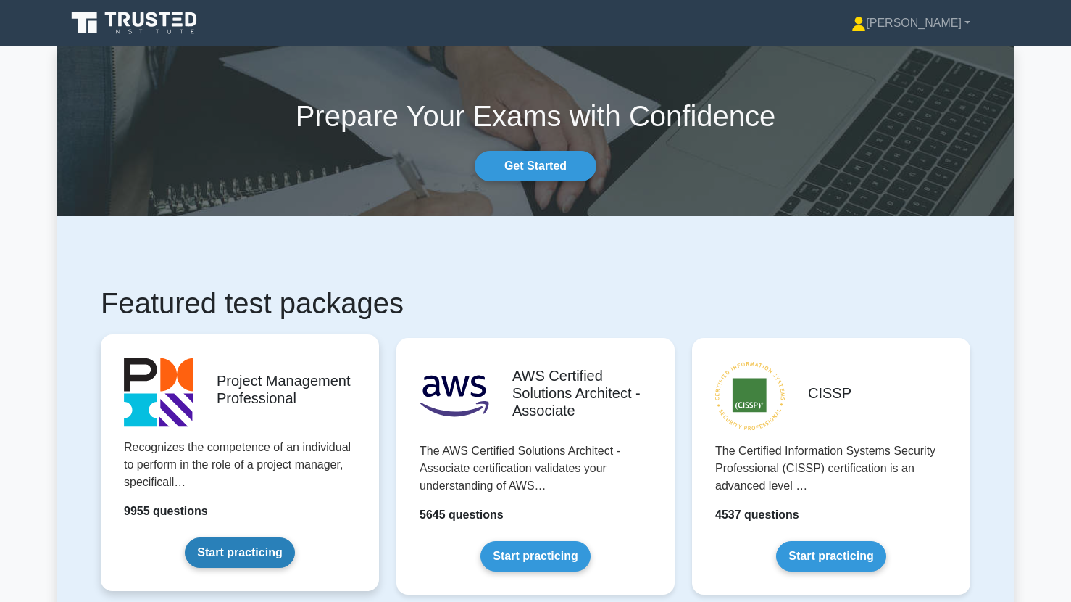
click at [229, 546] on link "Start practicing" at bounding box center [239, 552] width 109 height 30
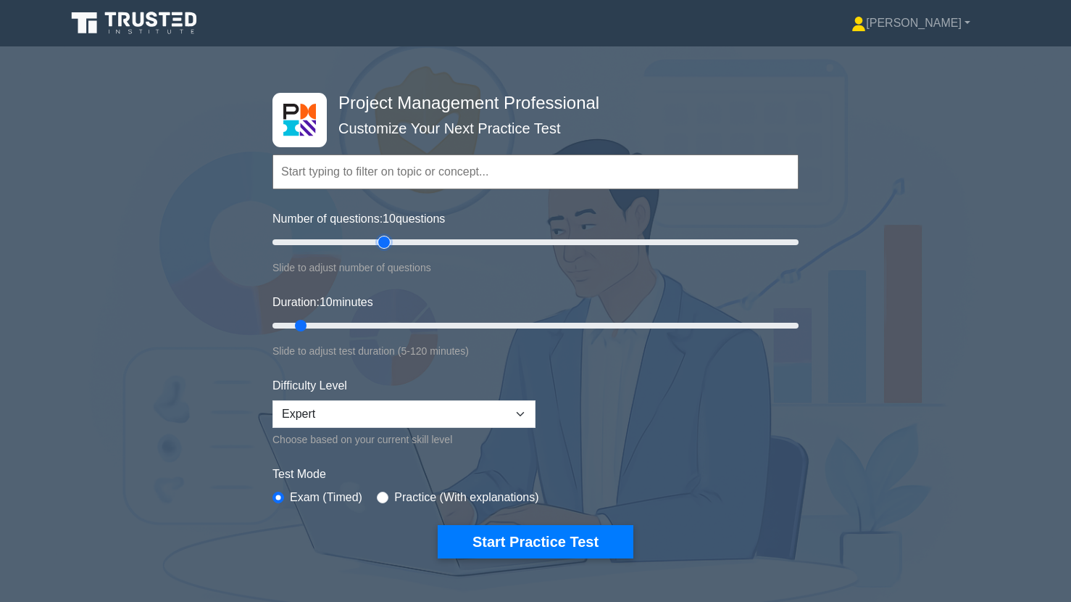
click at [385, 239] on input "Number of questions: 10 questions" at bounding box center [536, 241] width 526 height 17
type input "50"
click at [391, 239] on input "Number of questions: 50 questions" at bounding box center [536, 241] width 526 height 17
click at [402, 327] on input "Duration: 35 minutes" at bounding box center [536, 325] width 526 height 17
type input "30"
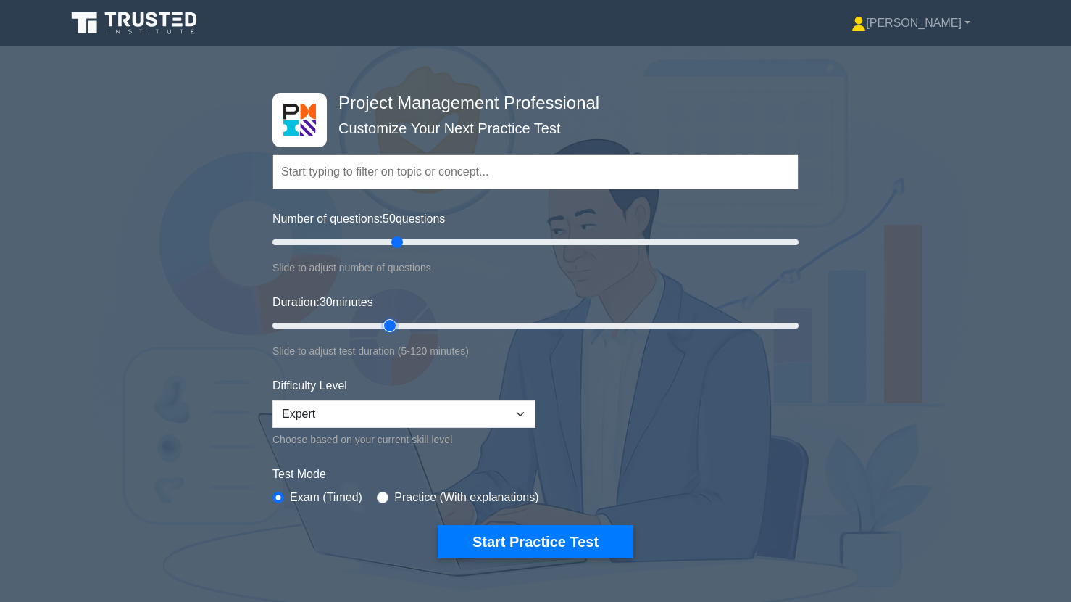
click at [400, 323] on input "Duration: 30 minutes" at bounding box center [536, 325] width 526 height 17
click at [507, 550] on button "Start Practice Test" at bounding box center [536, 541] width 196 height 33
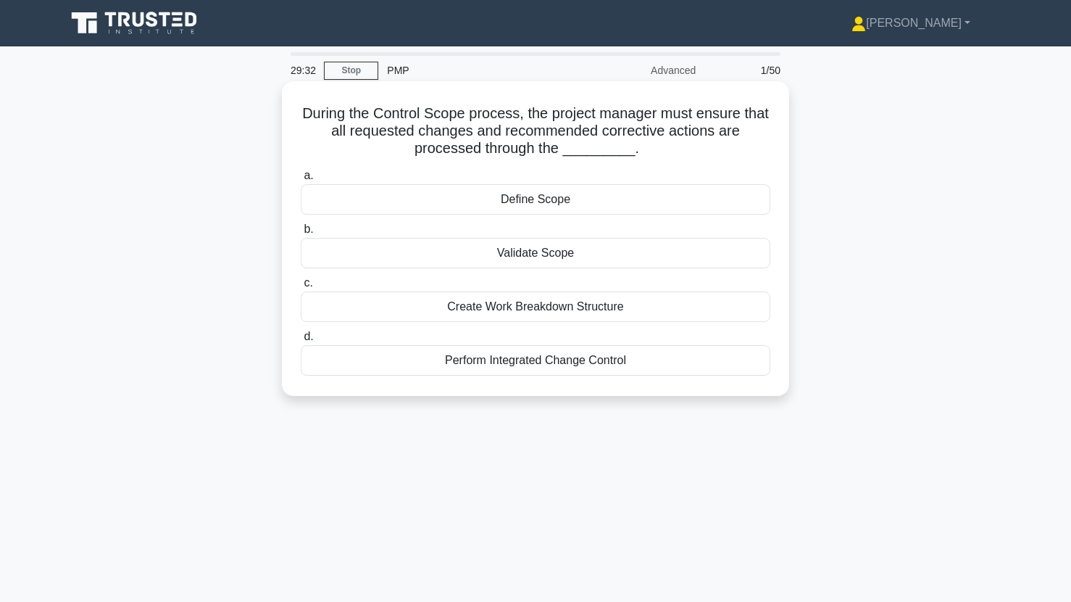
click at [452, 358] on div "Perform Integrated Change Control" at bounding box center [536, 360] width 470 height 30
click at [301, 341] on input "d. Perform Integrated Change Control" at bounding box center [301, 336] width 0 height 9
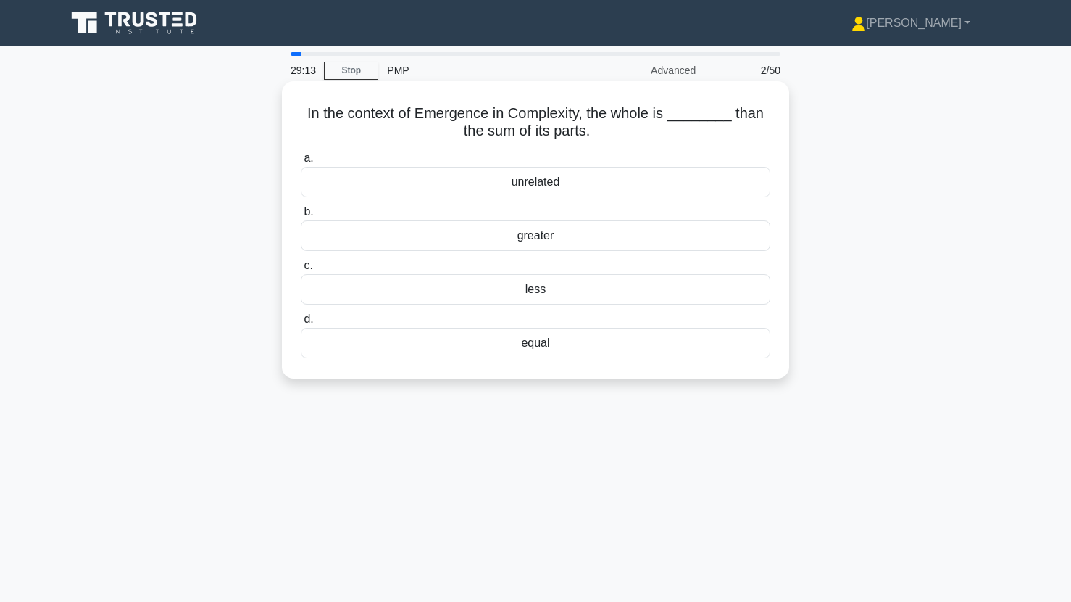
click at [460, 341] on div "equal" at bounding box center [536, 343] width 470 height 30
click at [301, 324] on input "d. equal" at bounding box center [301, 319] width 0 height 9
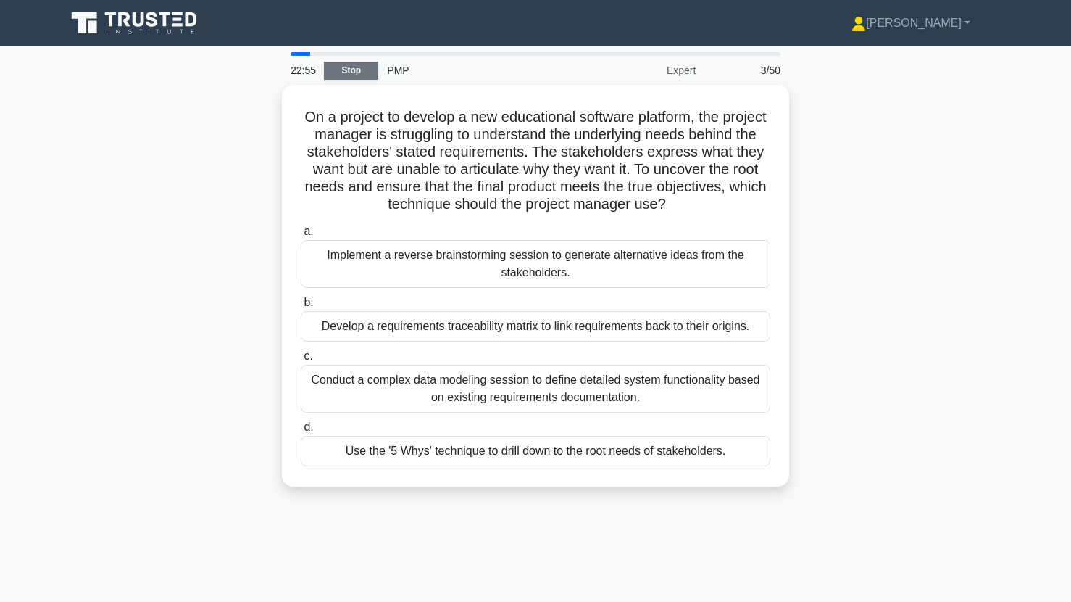
click at [354, 68] on link "Stop" at bounding box center [351, 71] width 54 height 18
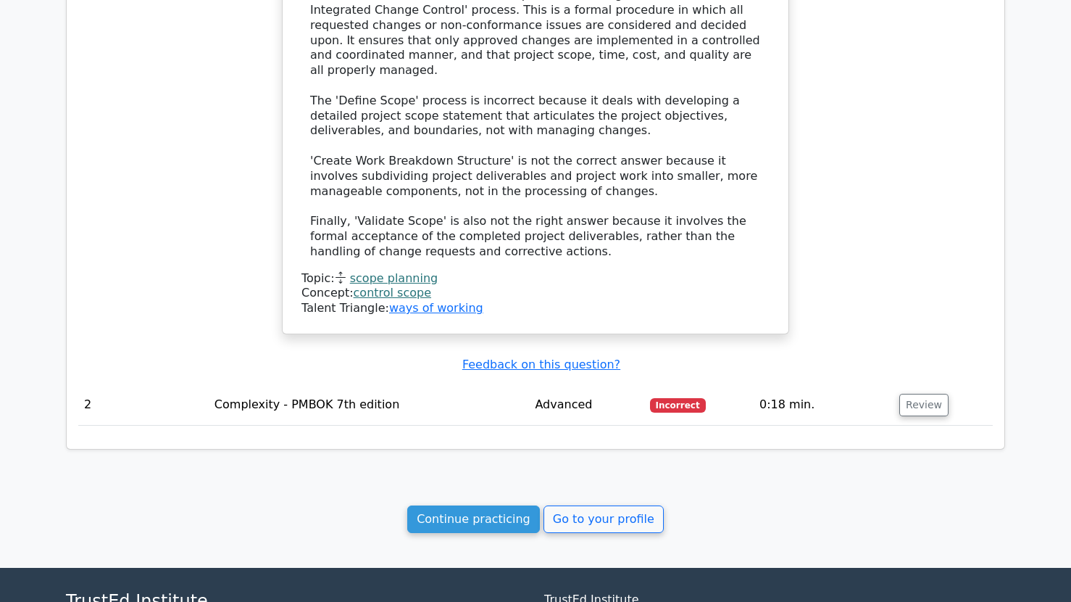
scroll to position [1279, 0]
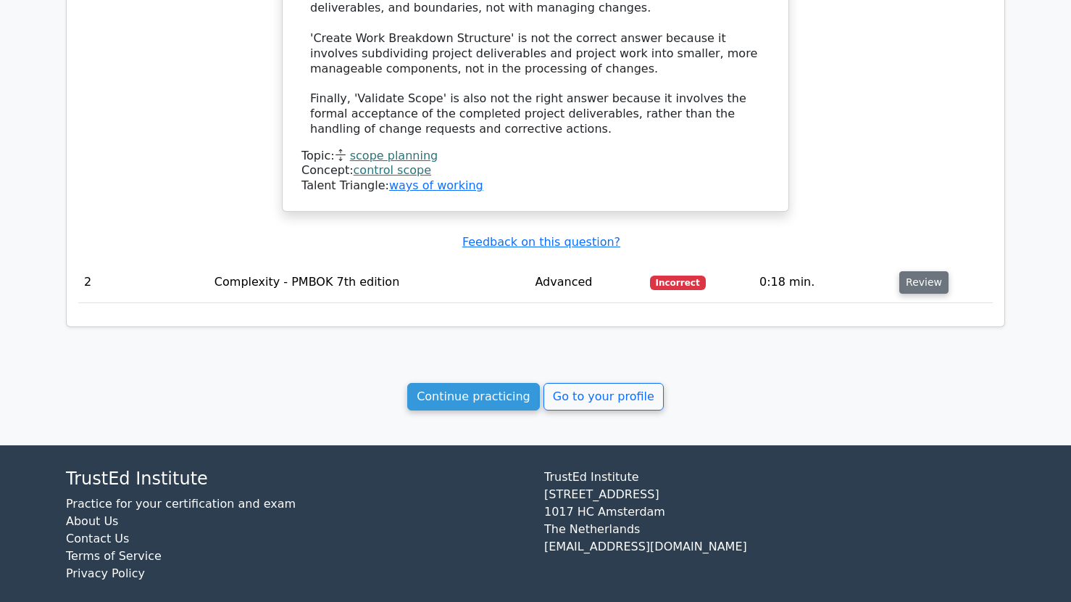
click at [911, 273] on button "Review" at bounding box center [924, 282] width 49 height 22
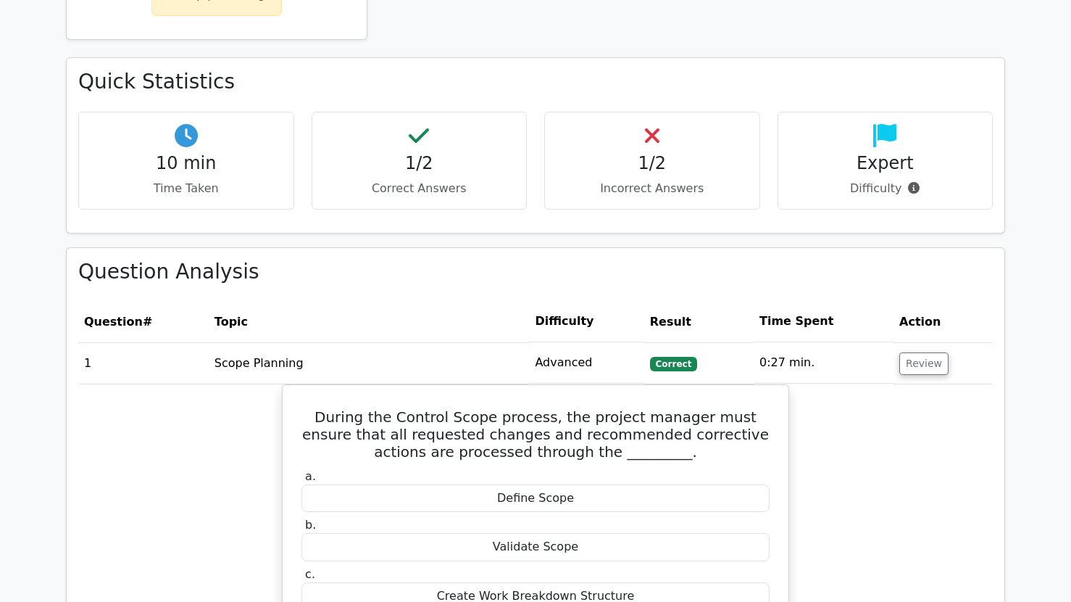
scroll to position [0, 0]
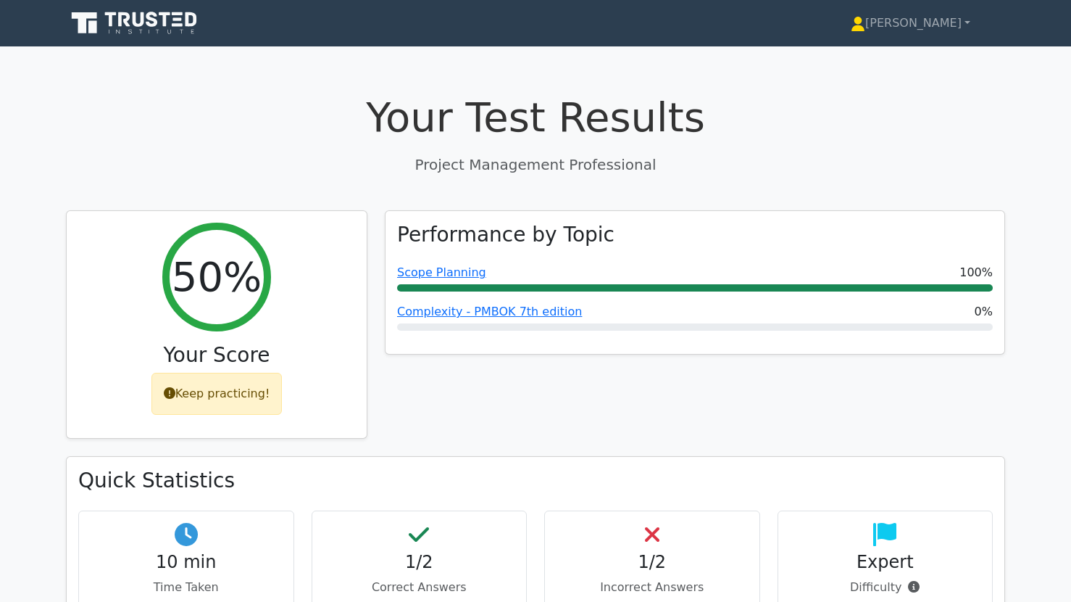
click at [146, 18] on icon at bounding box center [135, 23] width 139 height 28
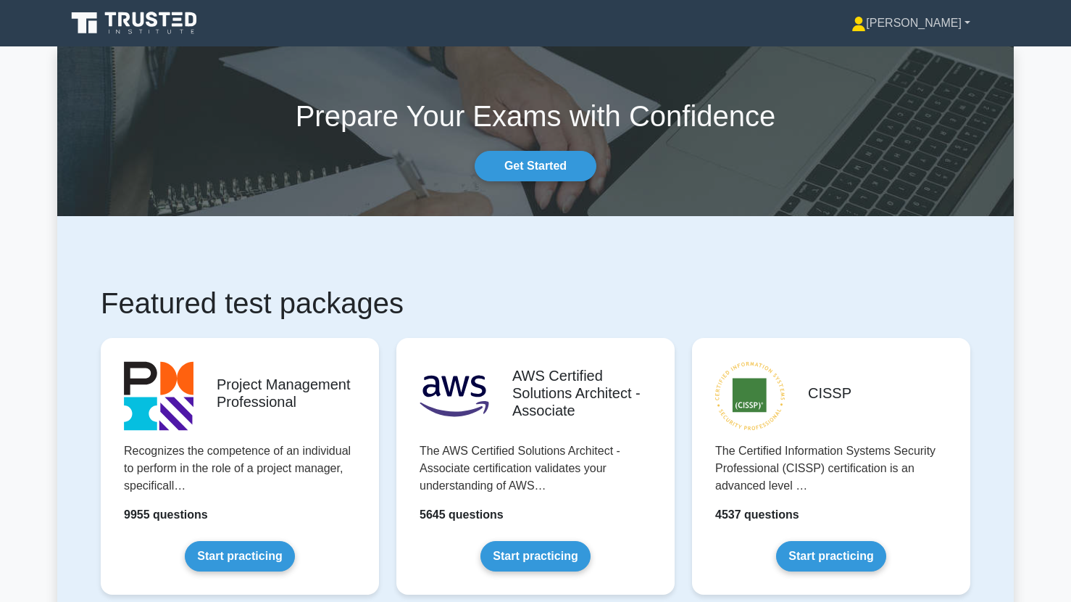
click at [969, 22] on link "[PERSON_NAME]" at bounding box center [911, 23] width 188 height 29
click at [872, 60] on link "Profile" at bounding box center [875, 57] width 115 height 23
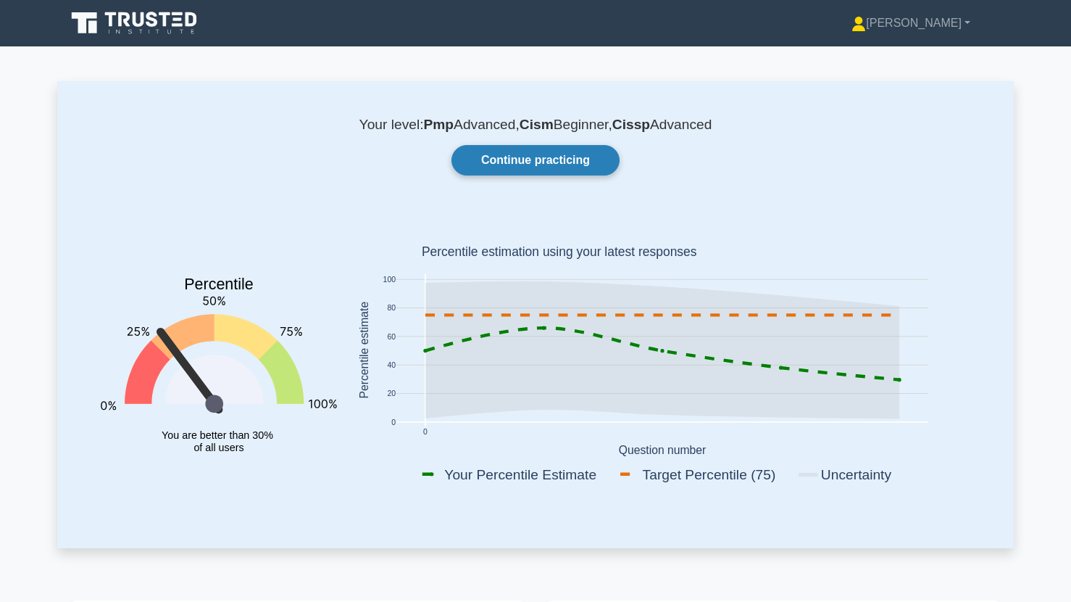
click at [505, 170] on link "Continue practicing" at bounding box center [536, 160] width 168 height 30
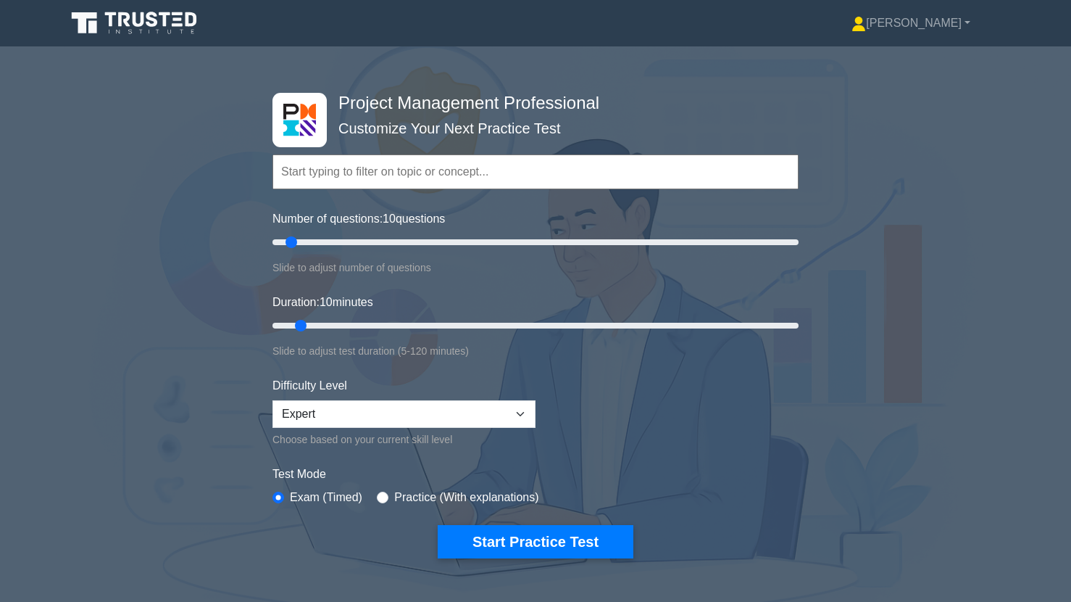
click at [151, 25] on icon at bounding box center [152, 19] width 12 height 15
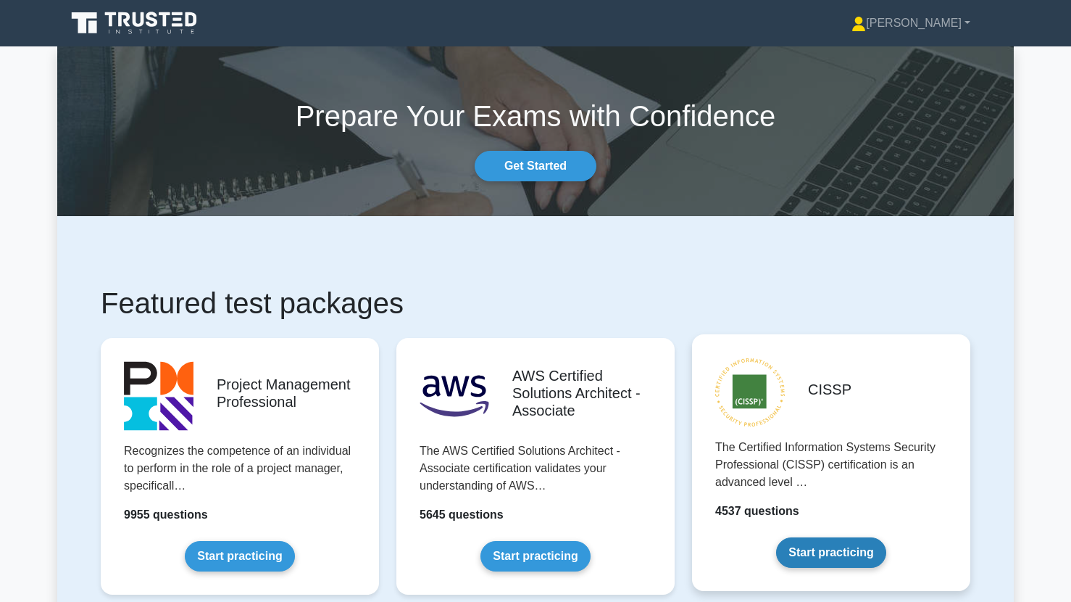
click at [823, 554] on link "Start practicing" at bounding box center [830, 552] width 109 height 30
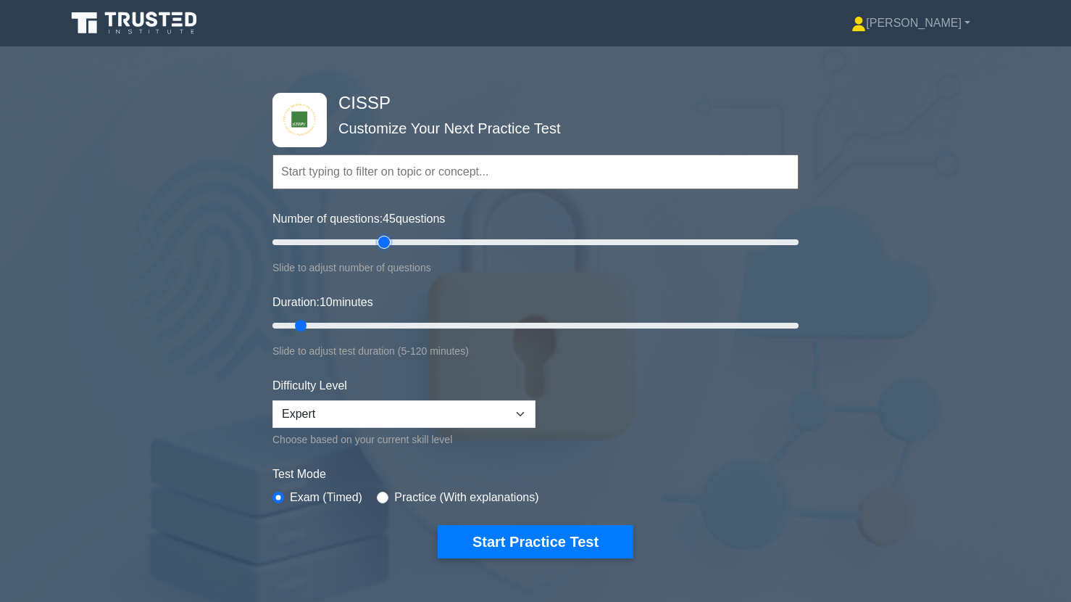
click at [388, 244] on input "Number of questions: 45 questions" at bounding box center [536, 241] width 526 height 17
type input "50"
click at [396, 244] on input "Number of questions: 45 questions" at bounding box center [536, 241] width 526 height 17
type input "30"
click at [386, 322] on input "Duration: 10 minutes" at bounding box center [536, 325] width 526 height 17
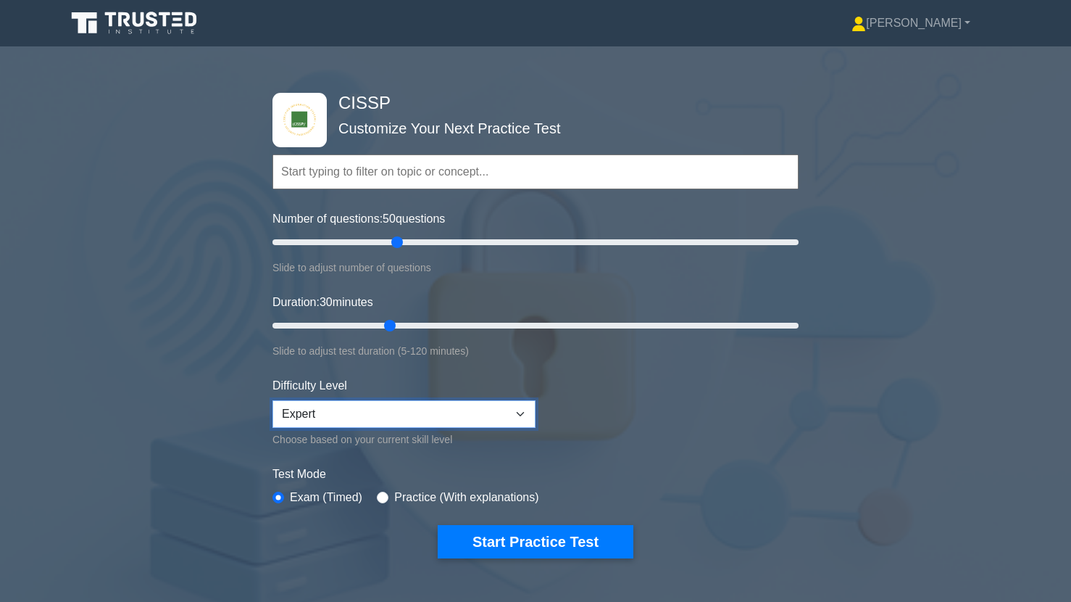
click at [470, 410] on select "Beginner Intermediate Expert" at bounding box center [404, 414] width 263 height 28
click at [273, 400] on select "Beginner Intermediate Expert" at bounding box center [404, 414] width 263 height 28
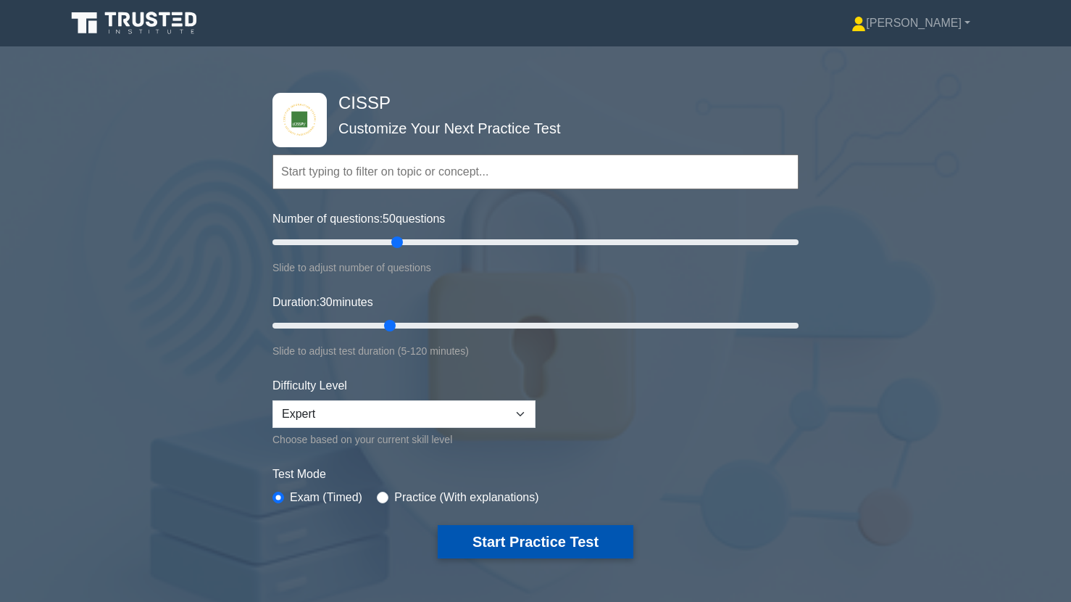
click at [489, 547] on button "Start Practice Test" at bounding box center [536, 541] width 196 height 33
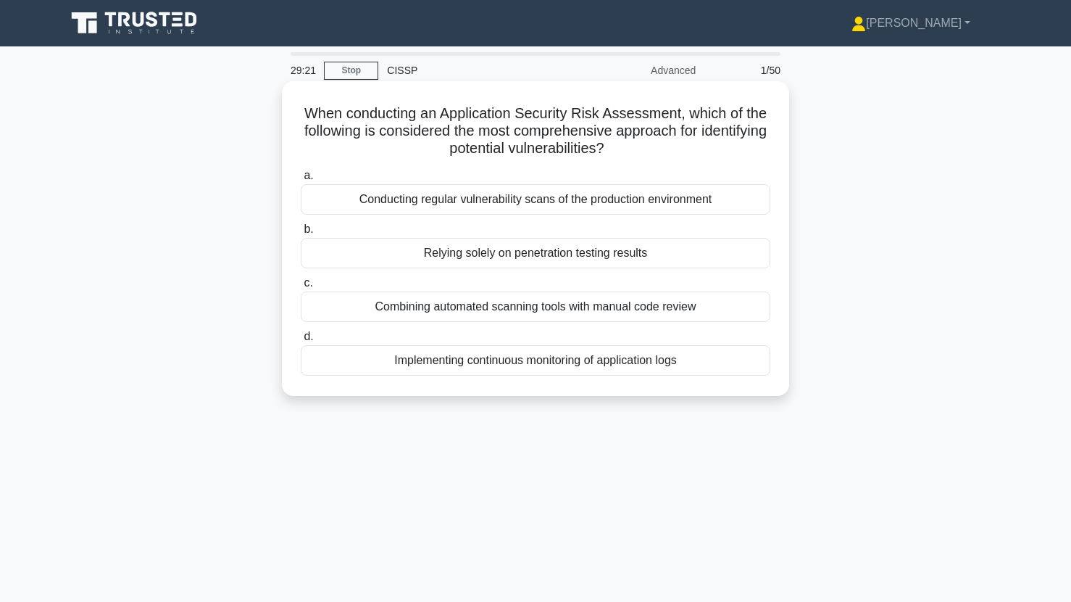
click at [548, 304] on div "Combining automated scanning tools with manual code review" at bounding box center [536, 306] width 470 height 30
click at [301, 288] on input "c. Combining automated scanning tools with manual code review" at bounding box center [301, 282] width 0 height 9
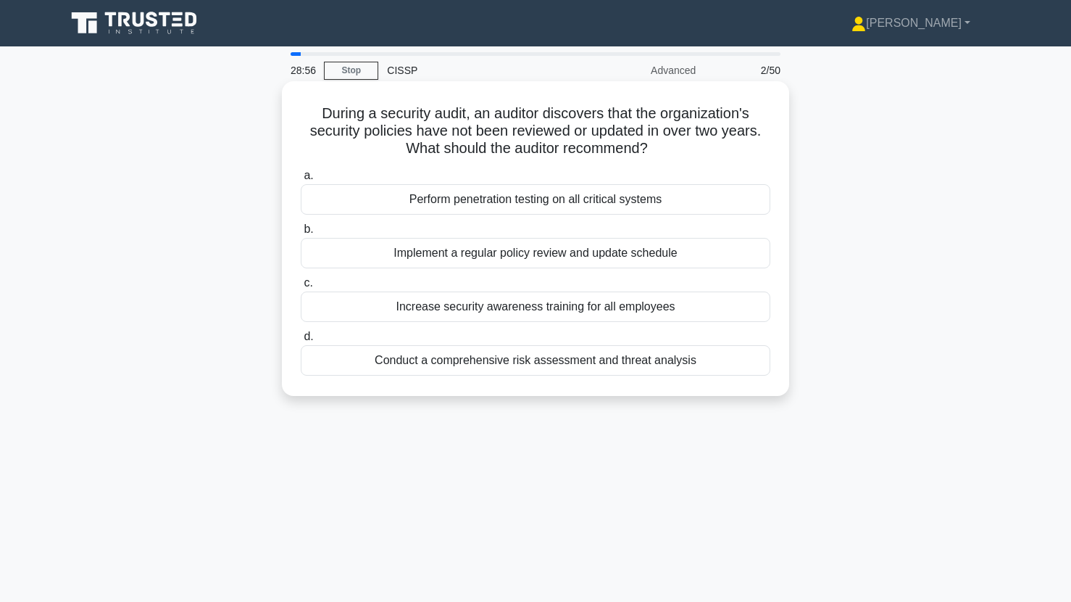
click at [523, 366] on div "Conduct a comprehensive risk assessment and threat analysis" at bounding box center [536, 360] width 470 height 30
click at [301, 341] on input "d. Conduct a comprehensive risk assessment and threat analysis" at bounding box center [301, 336] width 0 height 9
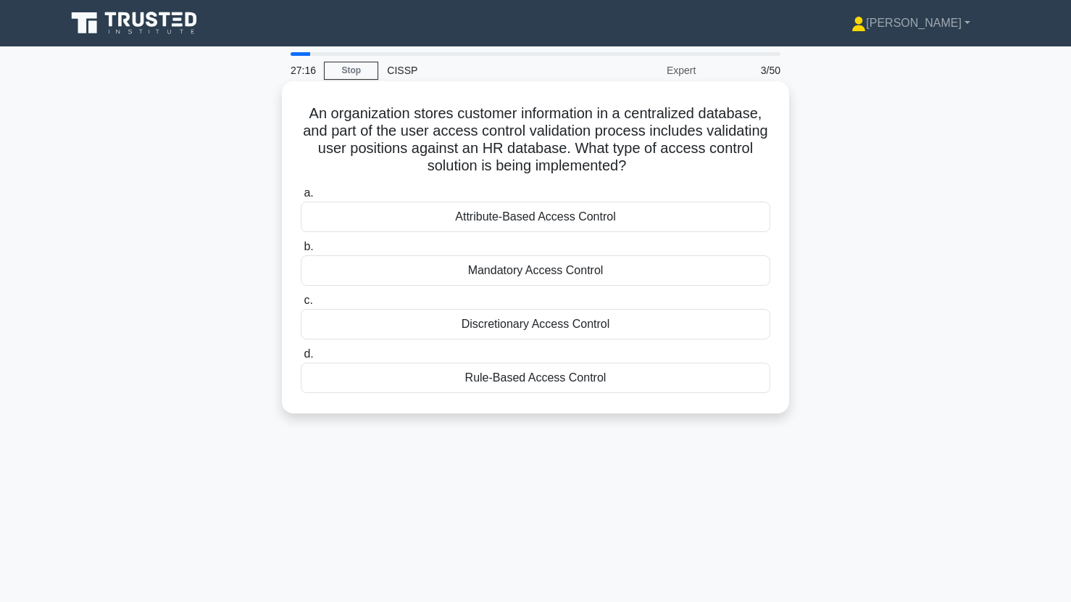
click at [551, 281] on div "Mandatory Access Control" at bounding box center [536, 270] width 470 height 30
click at [301, 252] on input "b. Mandatory Access Control" at bounding box center [301, 246] width 0 height 9
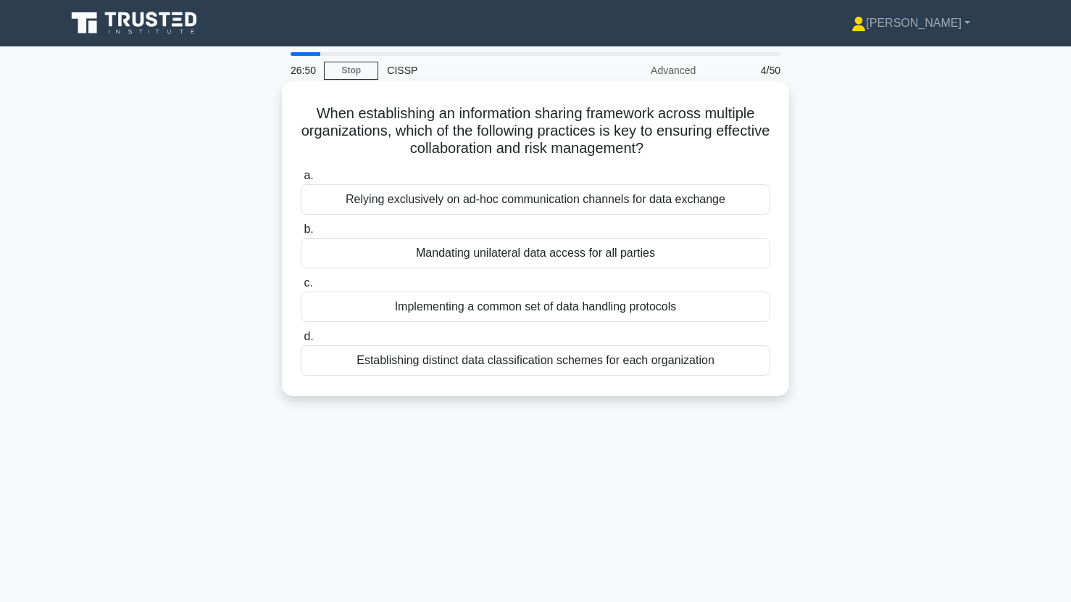
click at [490, 362] on div "Establishing distinct data classification schemes for each organization" at bounding box center [536, 360] width 470 height 30
click at [301, 341] on input "d. Establishing distinct data classification schemes for each organization" at bounding box center [301, 336] width 0 height 9
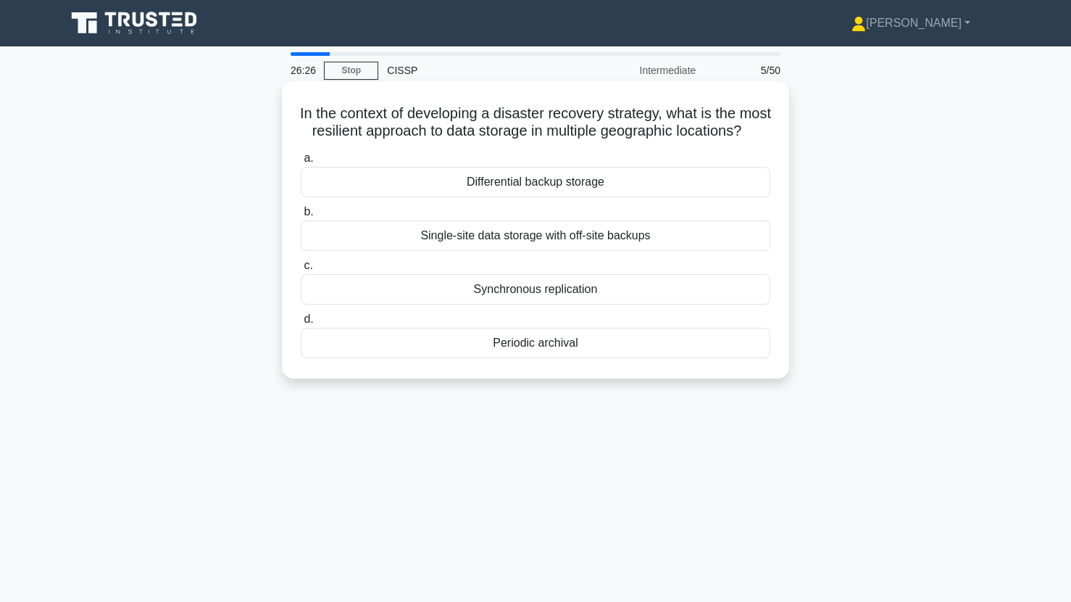
click at [538, 304] on div "Synchronous replication" at bounding box center [536, 289] width 470 height 30
click at [301, 270] on input "c. Synchronous replication" at bounding box center [301, 265] width 0 height 9
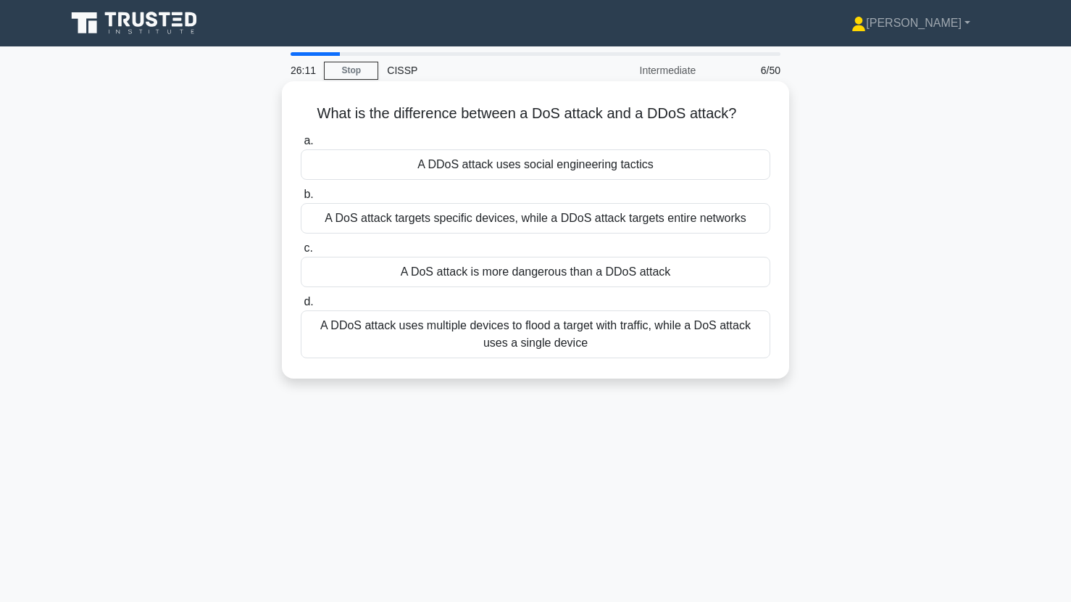
click at [450, 327] on div "A DDoS attack uses multiple devices to flood a target with traffic, while a DoS…" at bounding box center [536, 334] width 470 height 48
click at [301, 307] on input "d. A DDoS attack uses multiple devices to flood a target with traffic, while a …" at bounding box center [301, 301] width 0 height 9
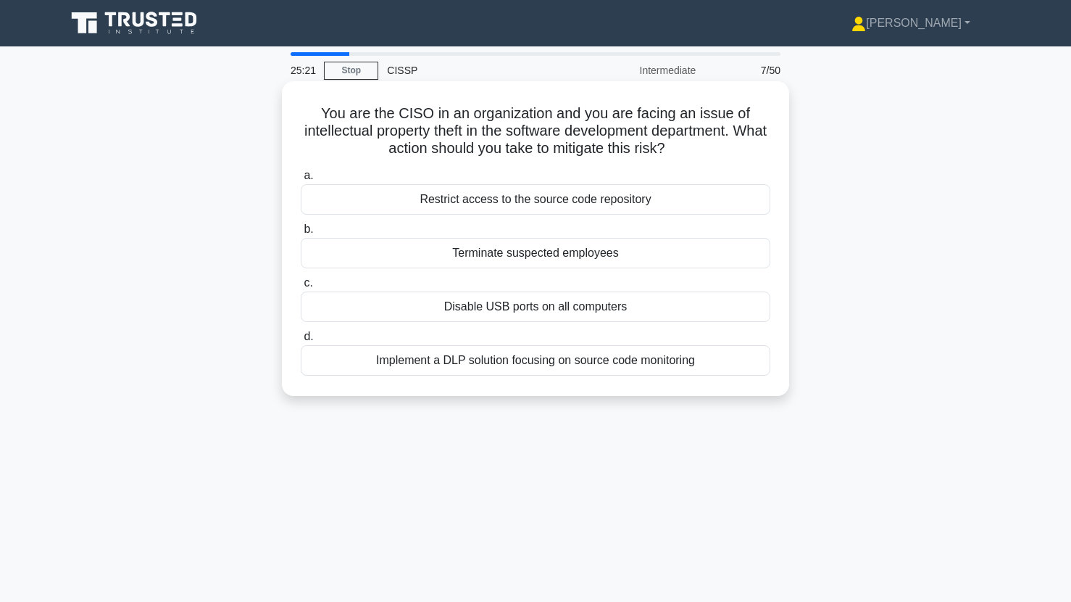
click at [455, 360] on div "Implement a DLP solution focusing on source code monitoring" at bounding box center [536, 360] width 470 height 30
click at [301, 341] on input "d. Implement a DLP solution focusing on source code monitoring" at bounding box center [301, 336] width 0 height 9
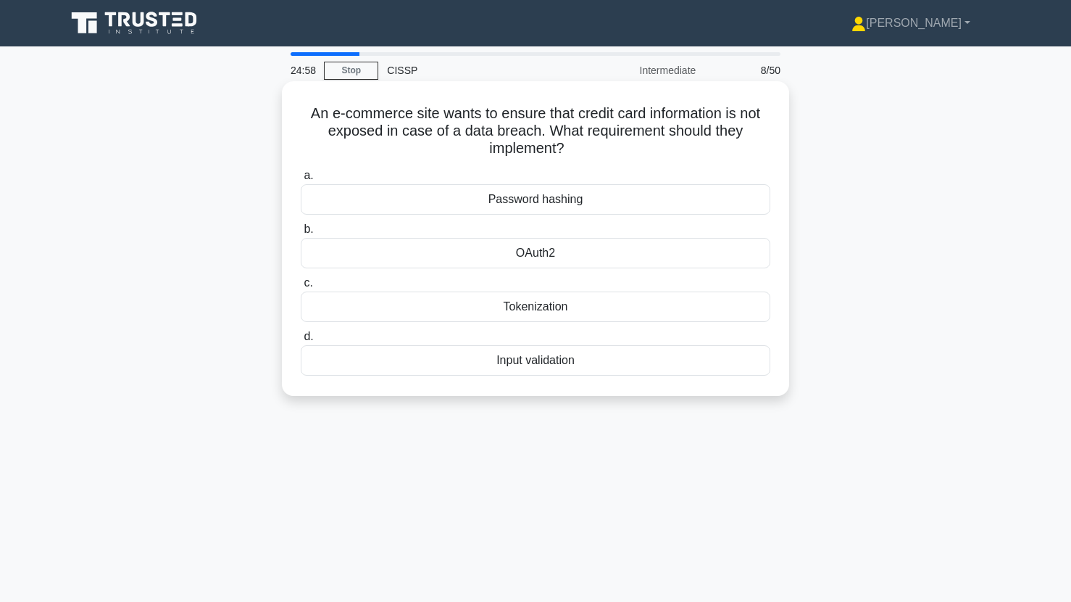
click at [462, 308] on div "Tokenization" at bounding box center [536, 306] width 470 height 30
click at [301, 288] on input "c. Tokenization" at bounding box center [301, 282] width 0 height 9
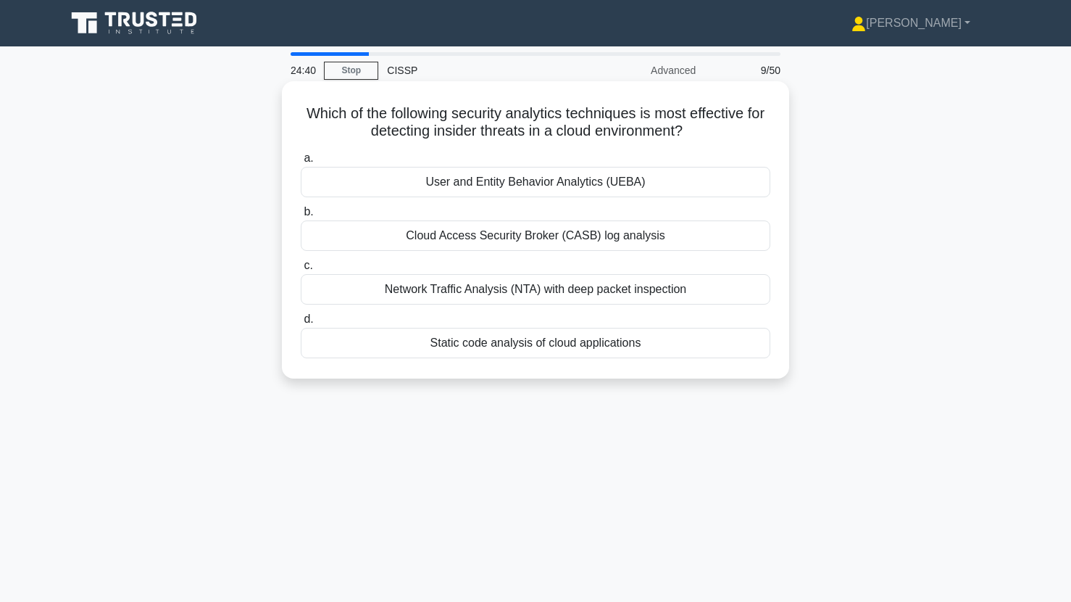
click at [521, 233] on div "Cloud Access Security Broker (CASB) log analysis" at bounding box center [536, 235] width 470 height 30
click at [301, 217] on input "b. Cloud Access Security Broker (CASB) log analysis" at bounding box center [301, 211] width 0 height 9
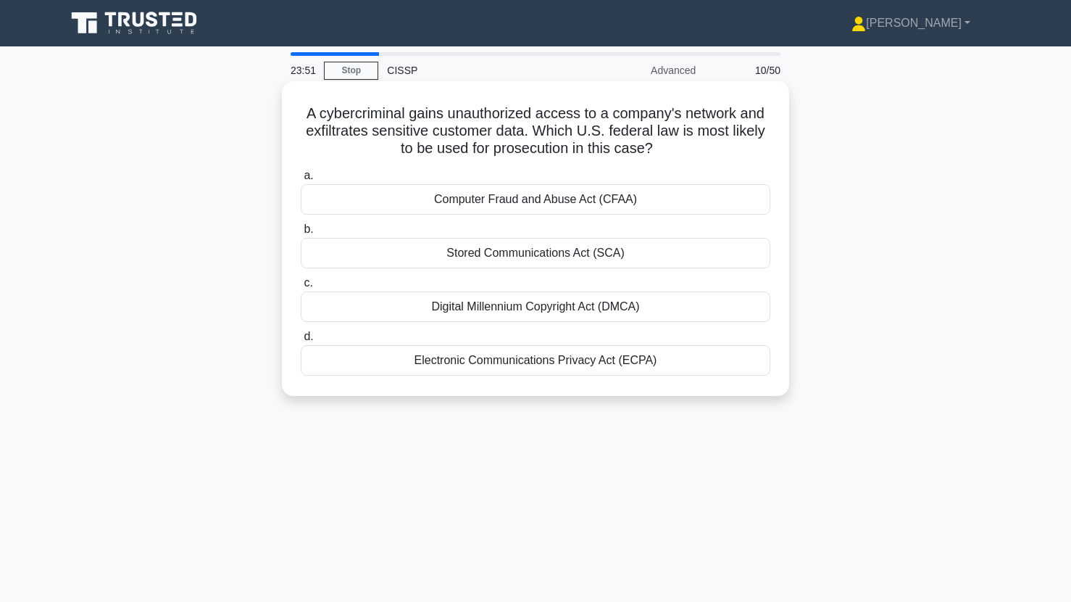
click at [551, 202] on div "Computer Fraud and Abuse Act (CFAA)" at bounding box center [536, 199] width 470 height 30
click at [301, 181] on input "a. Computer Fraud and Abuse Act (CFAA)" at bounding box center [301, 175] width 0 height 9
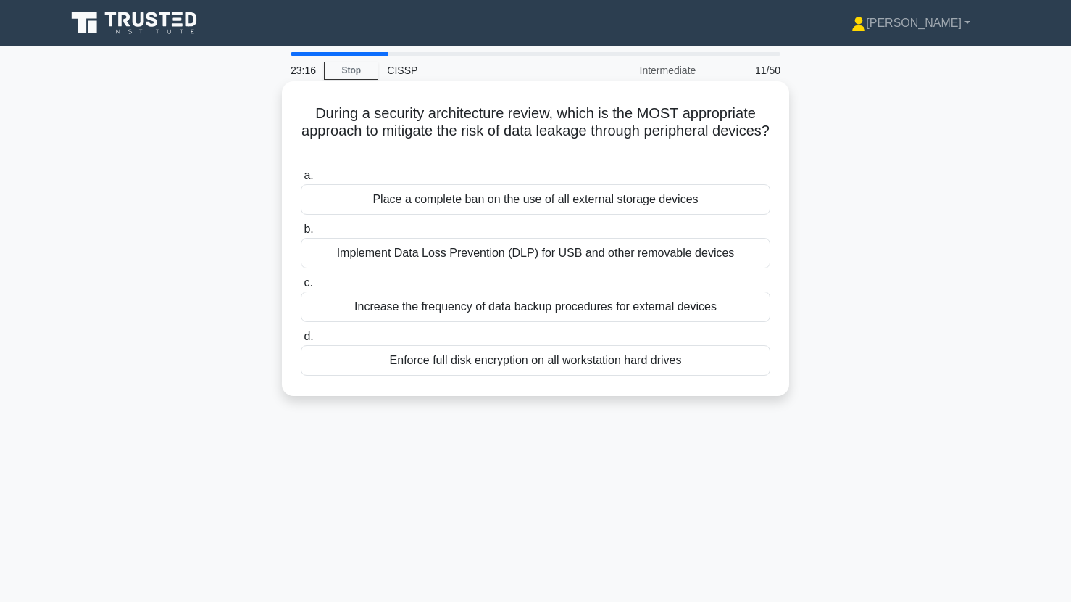
click at [549, 249] on div "Implement Data Loss Prevention (DLP) for USB and other removable devices" at bounding box center [536, 253] width 470 height 30
click at [301, 234] on input "b. Implement Data Loss Prevention (DLP) for USB and other removable devices" at bounding box center [301, 229] width 0 height 9
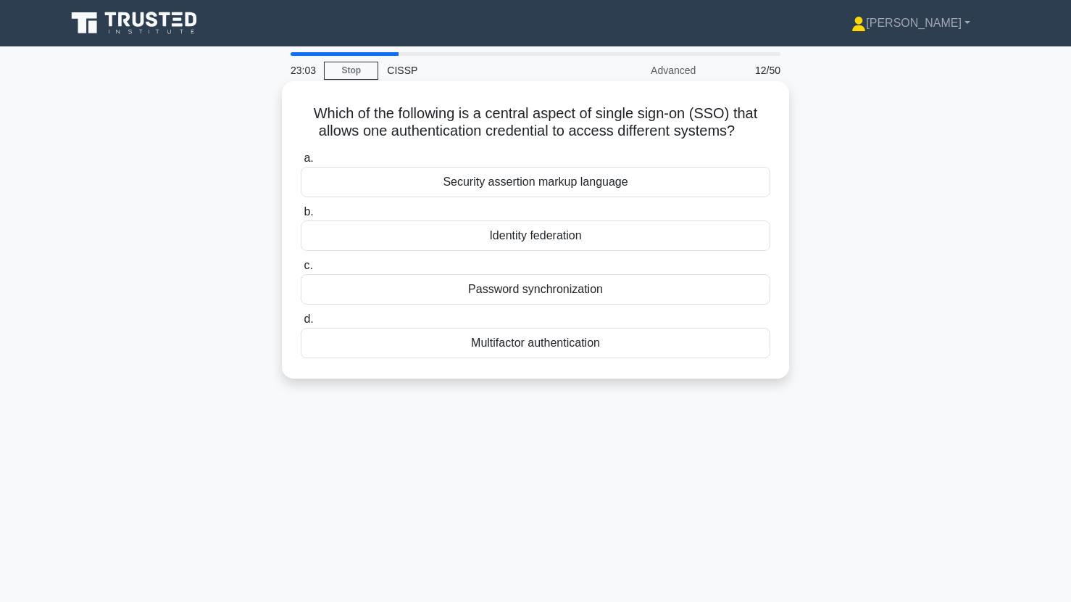
click at [390, 237] on div "Identity federation" at bounding box center [536, 235] width 470 height 30
click at [301, 217] on input "b. Identity federation" at bounding box center [301, 211] width 0 height 9
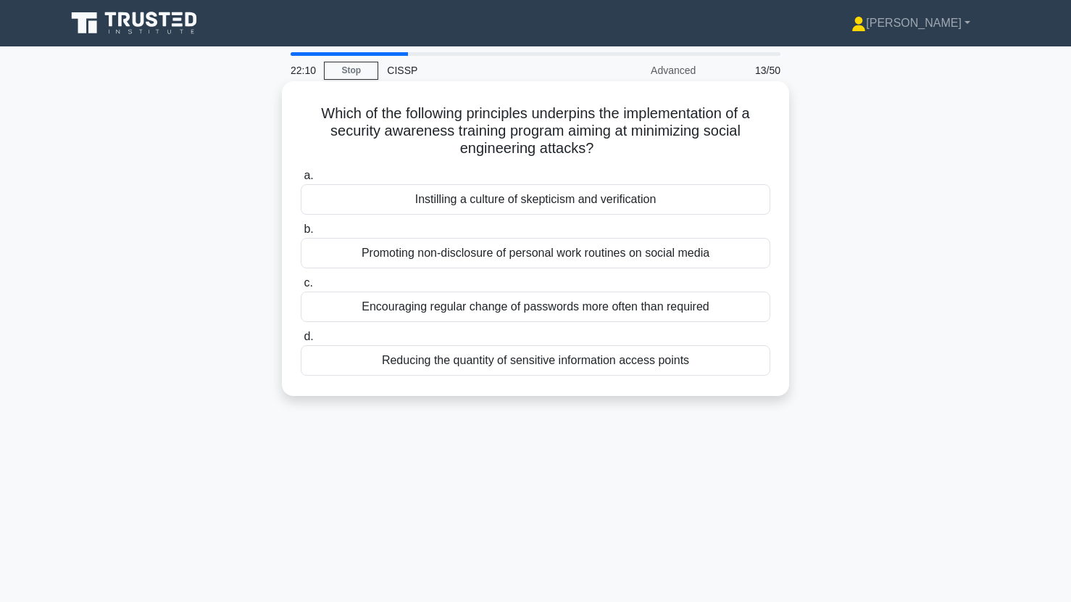
click at [378, 260] on div "Promoting non-disclosure of personal work routines on social media" at bounding box center [536, 253] width 470 height 30
click at [301, 234] on input "b. Promoting non-disclosure of personal work routines on social media" at bounding box center [301, 229] width 0 height 9
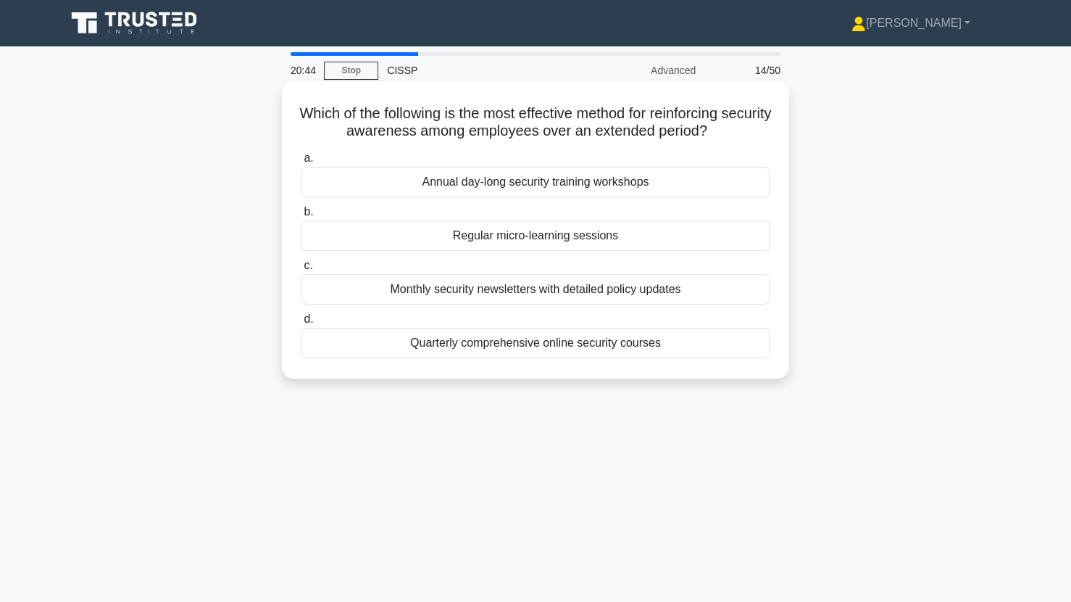
click at [448, 246] on div "Regular micro-learning sessions" at bounding box center [536, 235] width 470 height 30
click at [301, 217] on input "b. Regular micro-learning sessions" at bounding box center [301, 211] width 0 height 9
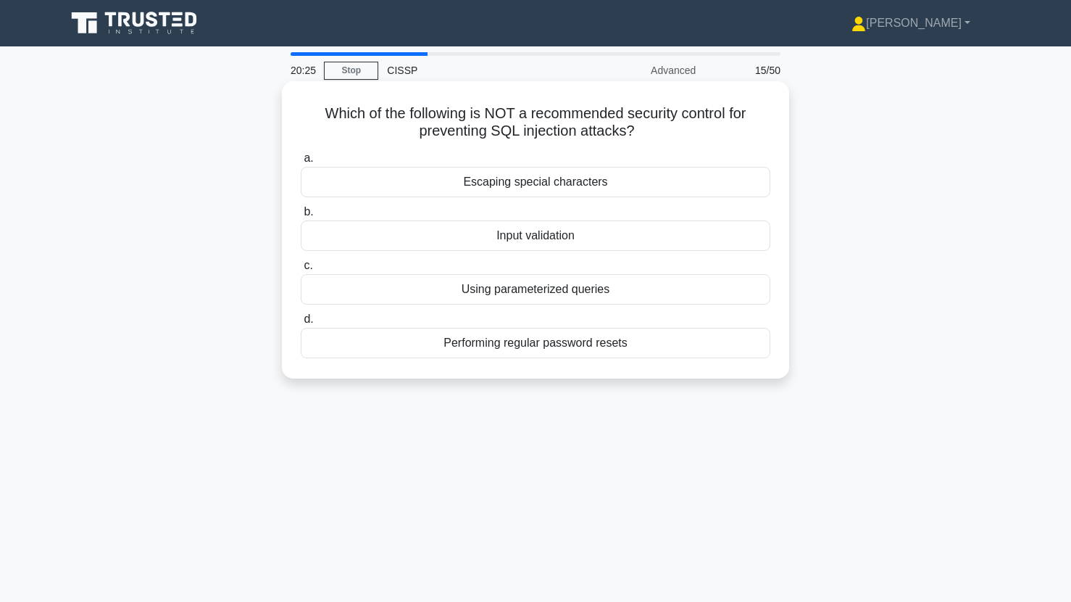
click at [460, 347] on div "Performing regular password resets" at bounding box center [536, 343] width 470 height 30
click at [301, 324] on input "d. Performing regular password resets" at bounding box center [301, 319] width 0 height 9
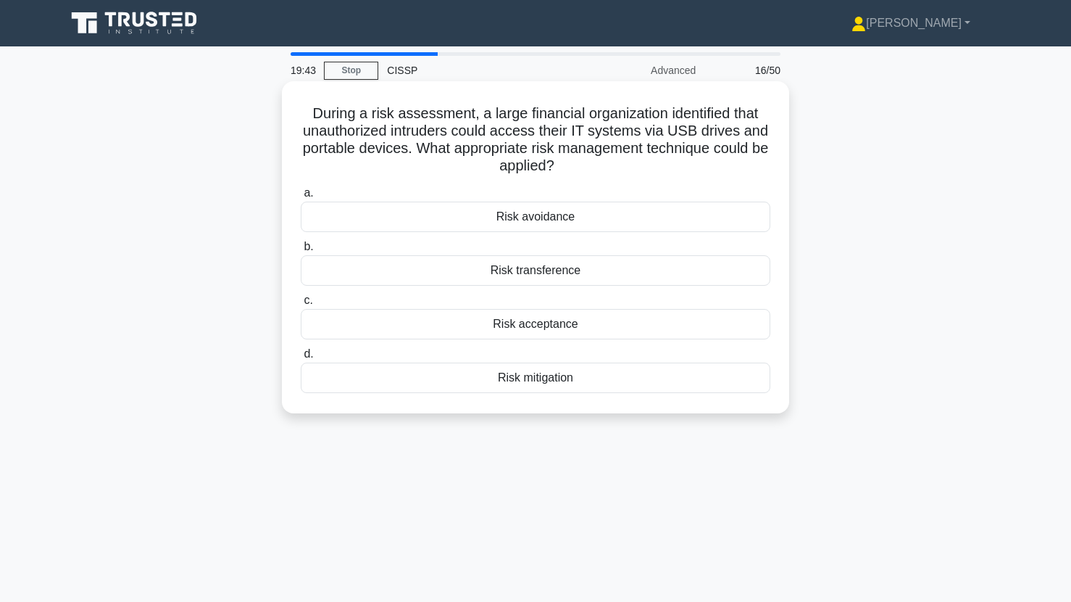
click at [376, 394] on div "a. Risk avoidance b. Risk transference c. d." at bounding box center [535, 288] width 487 height 215
click at [369, 381] on div "Risk mitigation" at bounding box center [536, 377] width 470 height 30
click at [301, 359] on input "d. Risk mitigation" at bounding box center [301, 353] width 0 height 9
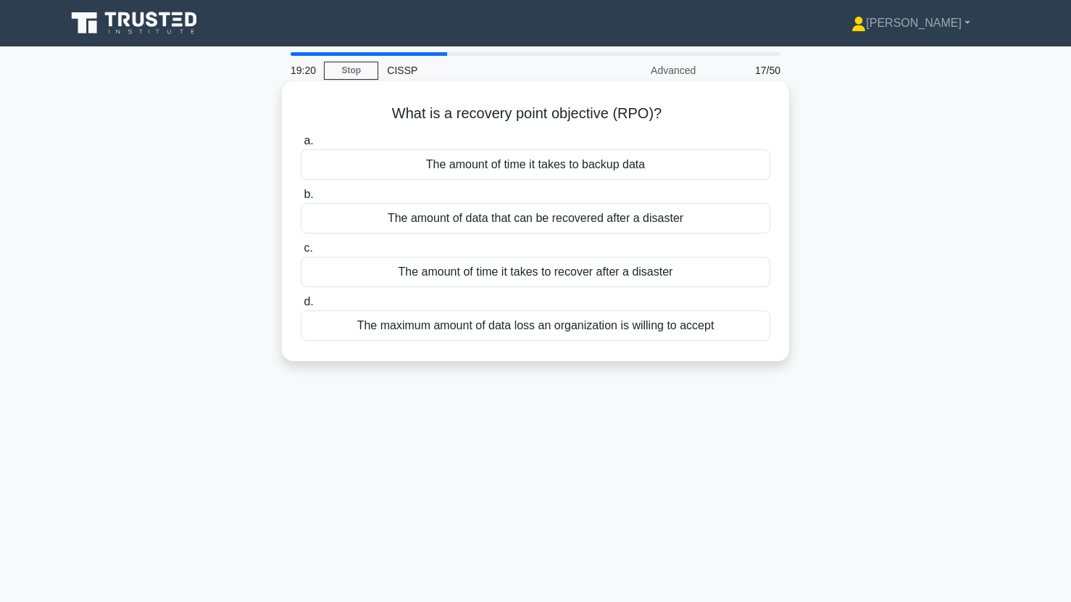
click at [422, 338] on div "The maximum amount of data loss an organization is willing to accept" at bounding box center [536, 325] width 470 height 30
click at [301, 307] on input "d. The maximum amount of data loss an organization is willing to accept" at bounding box center [301, 301] width 0 height 9
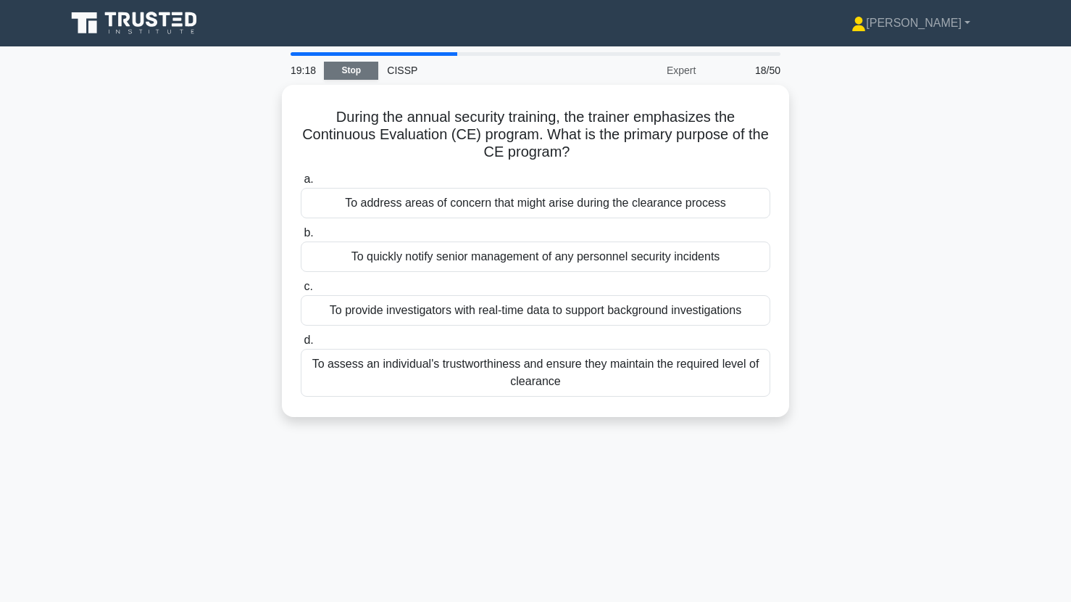
click at [349, 71] on link "Stop" at bounding box center [351, 71] width 54 height 18
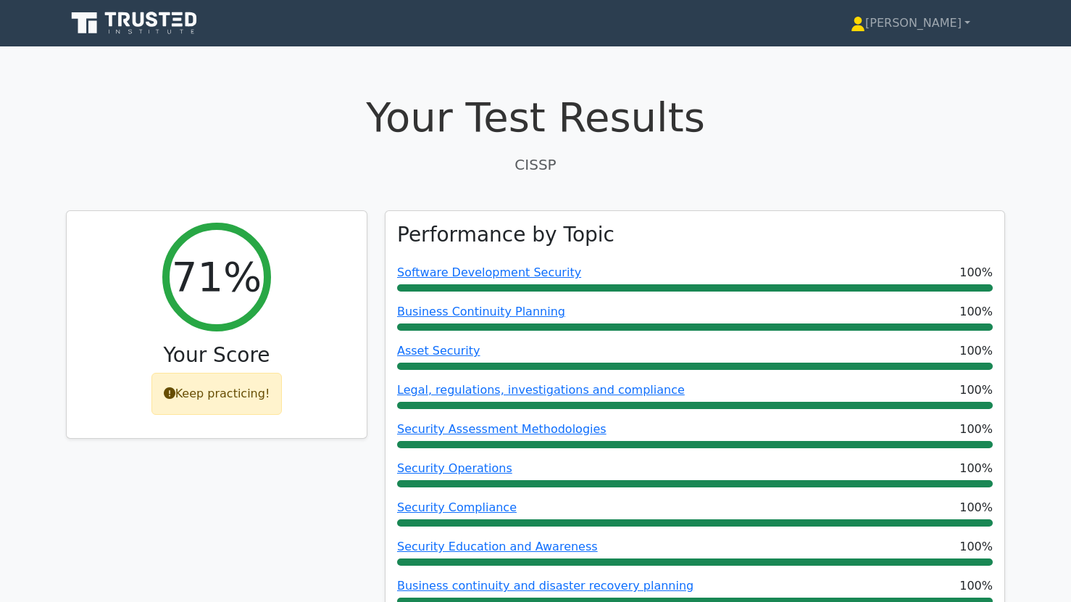
click at [195, 503] on div "71% Your Score Keep practicing!" at bounding box center [216, 526] width 319 height 632
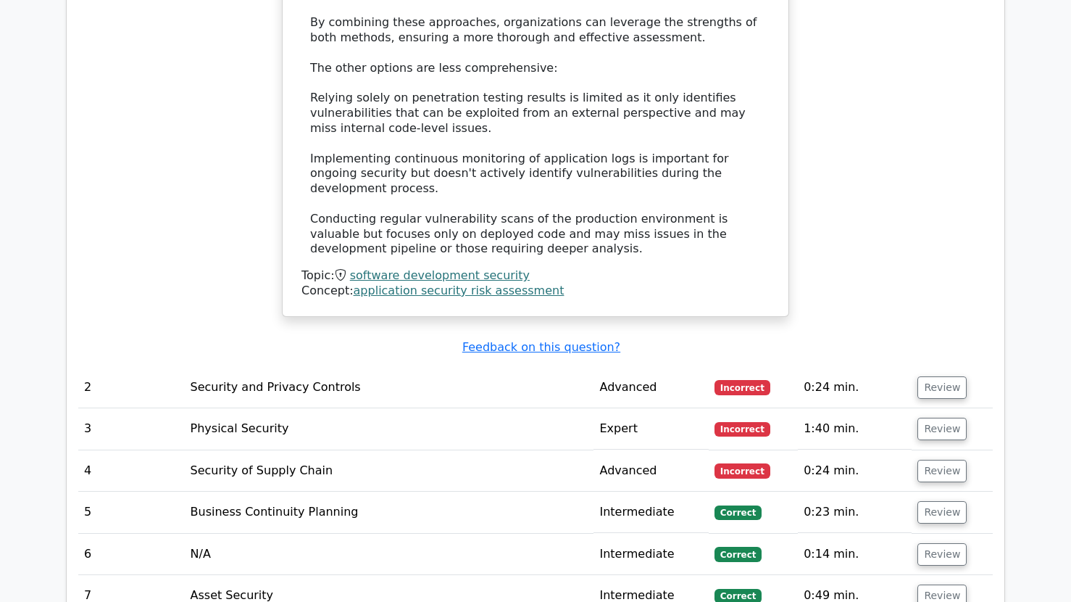
scroll to position [1725, 0]
click at [941, 377] on button "Review" at bounding box center [942, 388] width 49 height 22
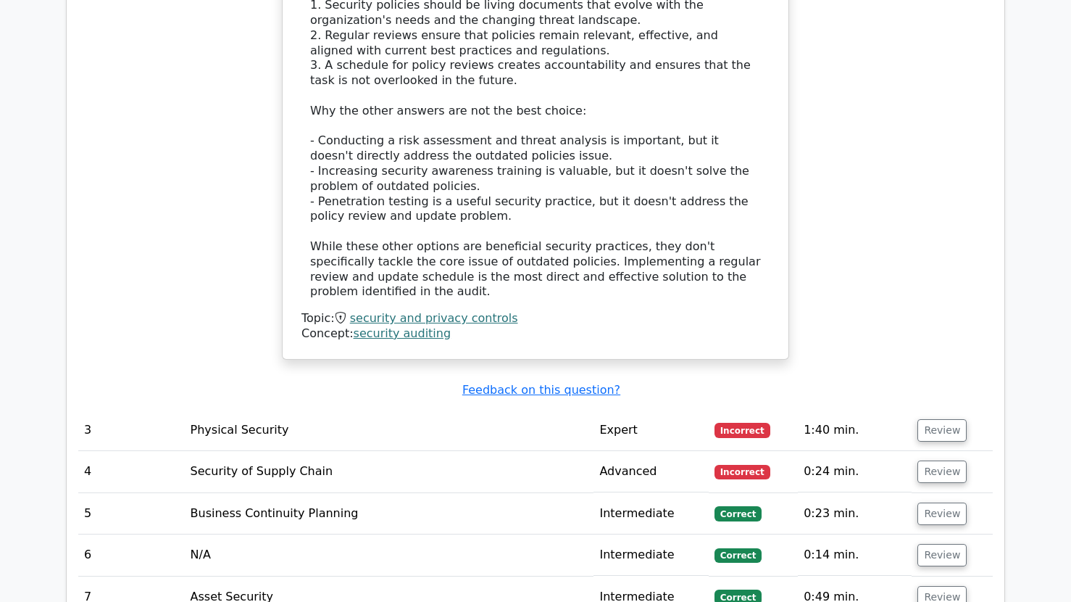
scroll to position [2547, 0]
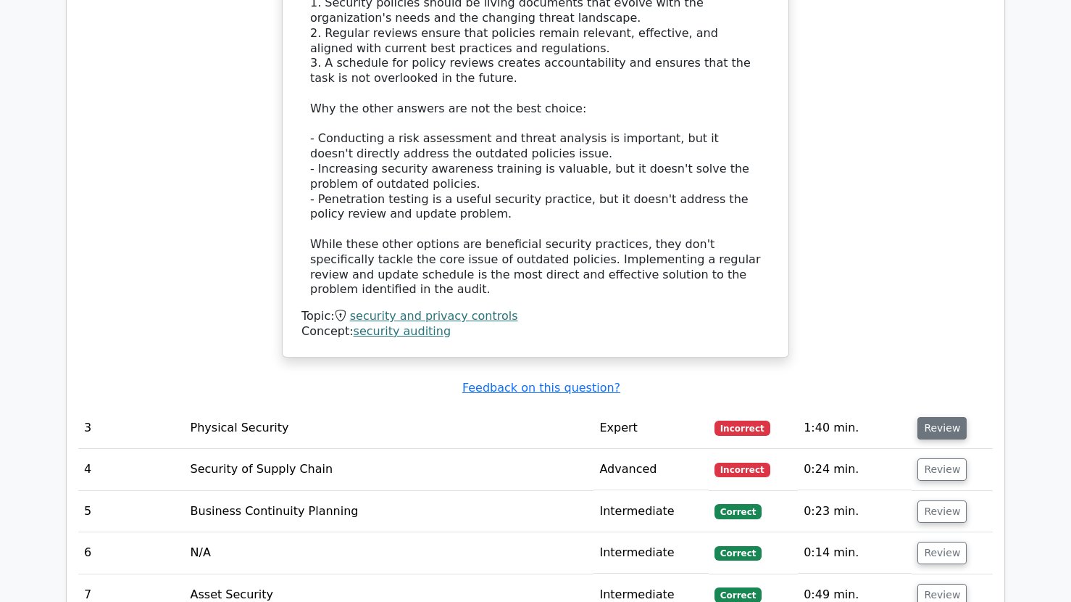
click at [955, 417] on button "Review" at bounding box center [942, 428] width 49 height 22
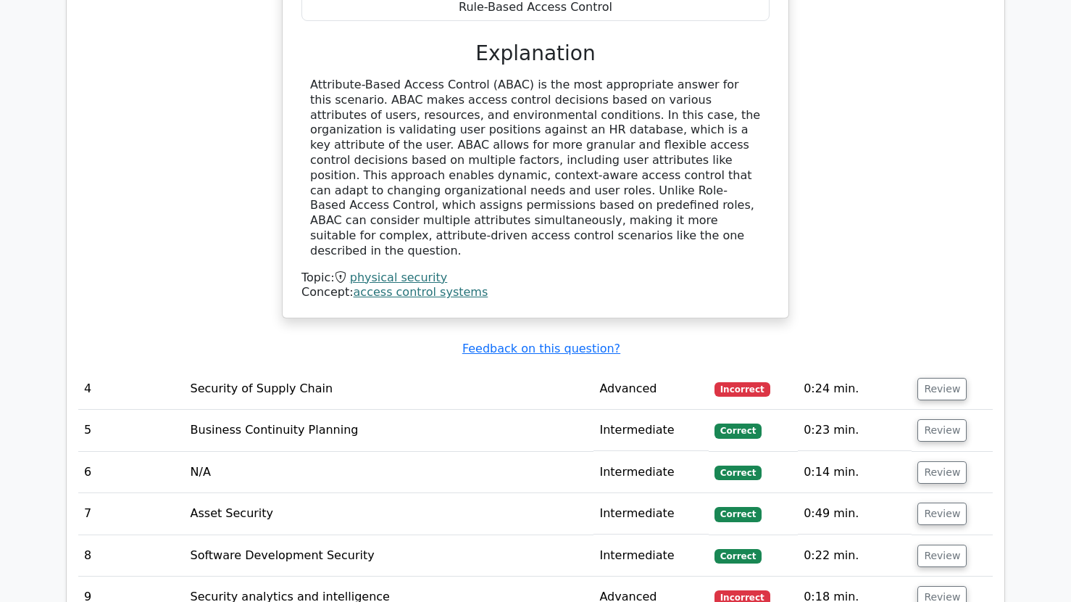
scroll to position [3271, 0]
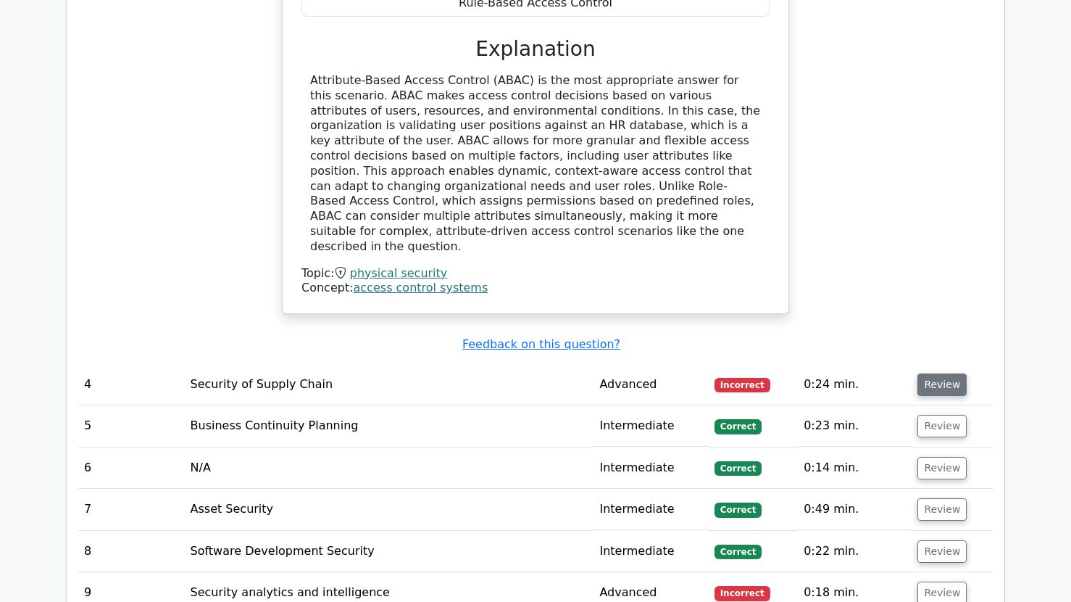
click at [949, 373] on button "Review" at bounding box center [942, 384] width 49 height 22
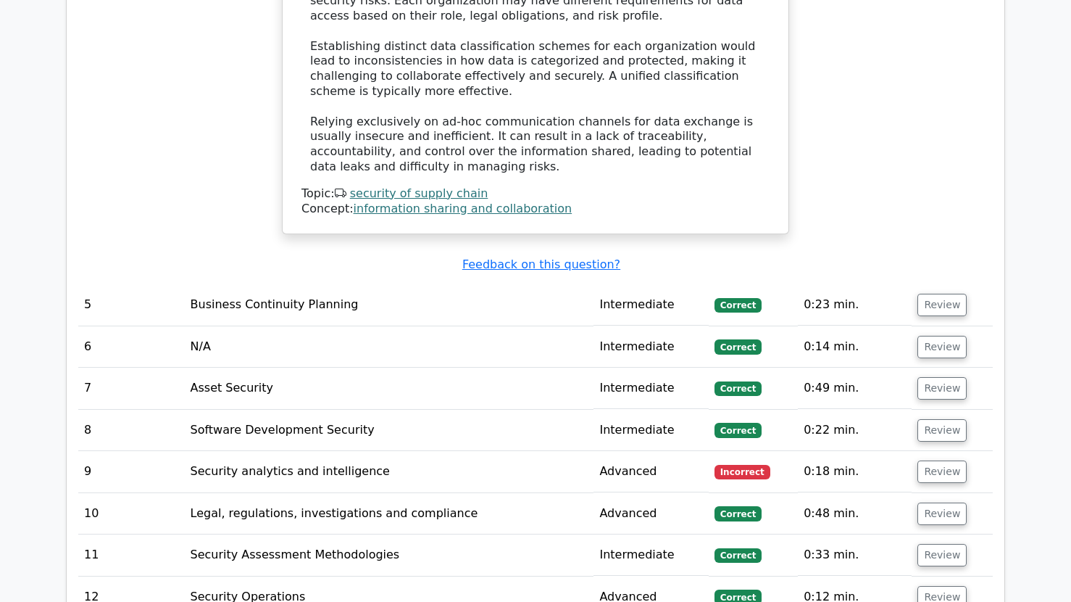
scroll to position [4192, 0]
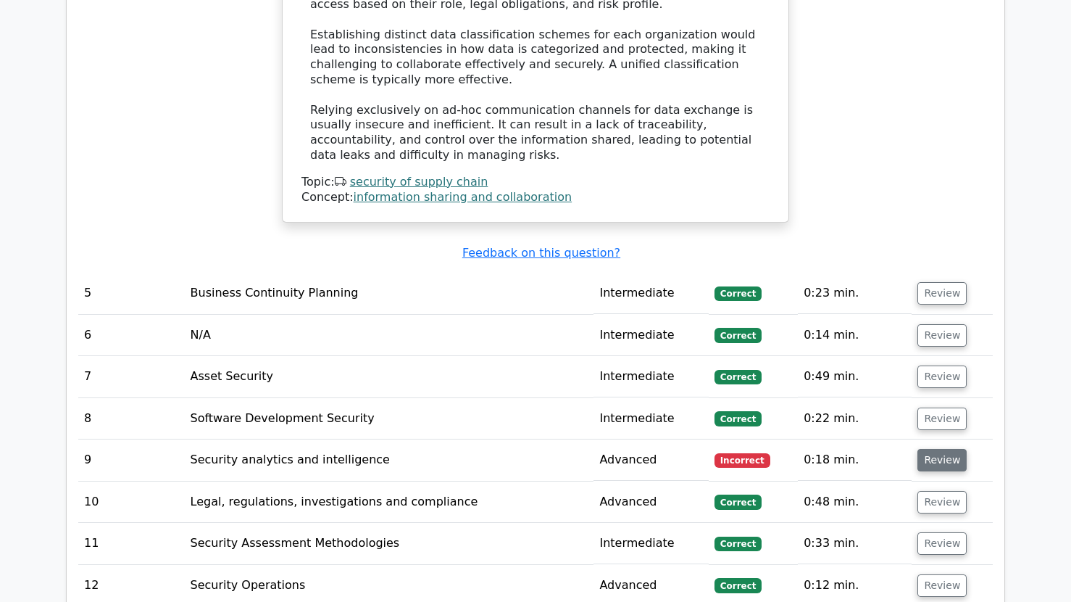
click at [934, 449] on button "Review" at bounding box center [942, 460] width 49 height 22
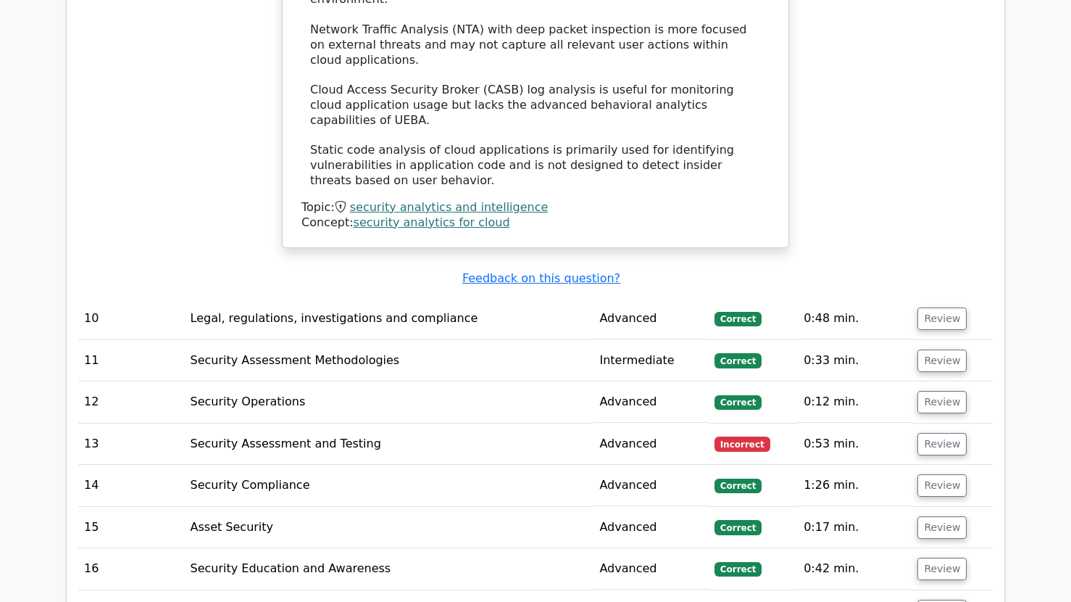
scroll to position [5240, 0]
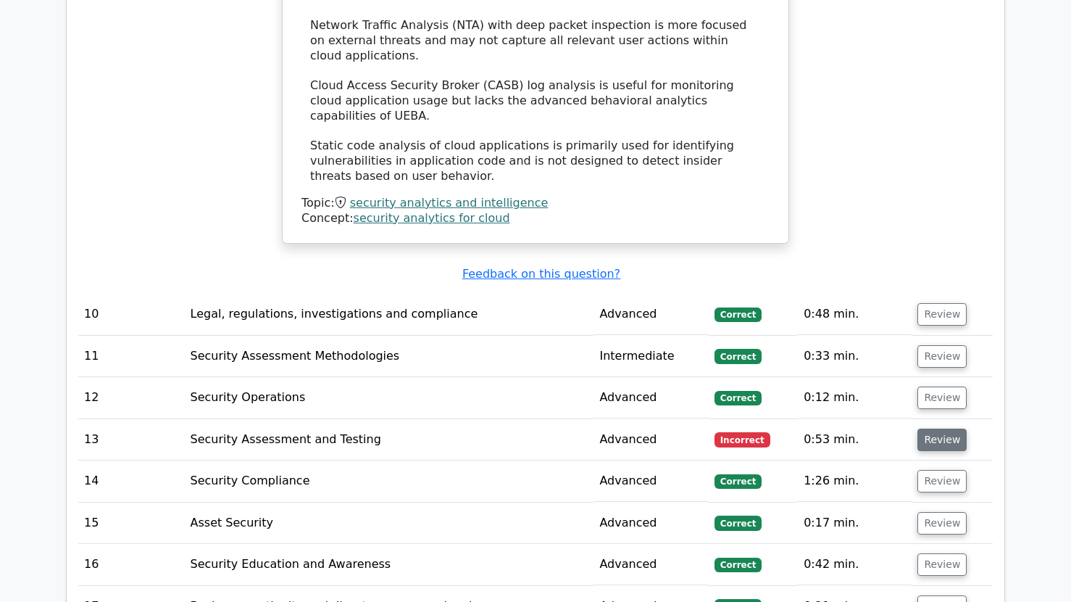
click at [953, 428] on button "Review" at bounding box center [942, 439] width 49 height 22
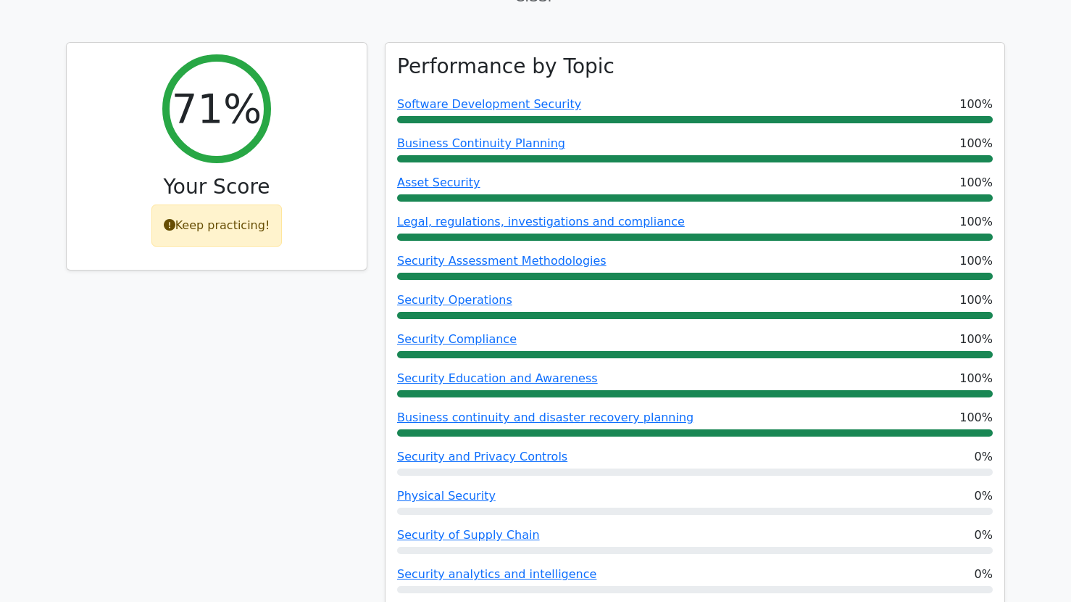
scroll to position [0, 0]
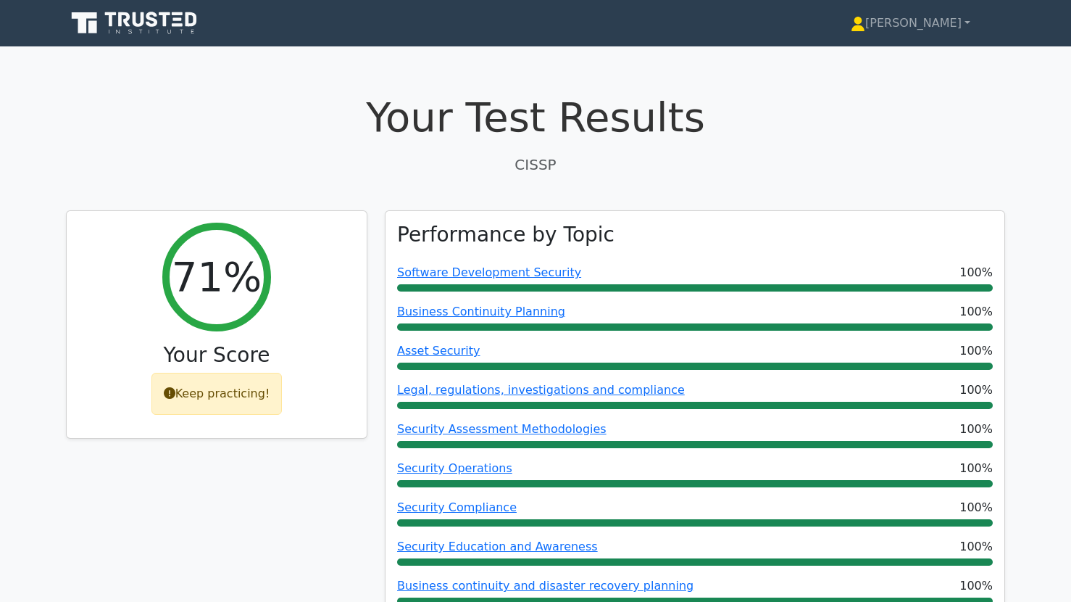
click at [128, 20] on icon at bounding box center [125, 19] width 12 height 14
